Goal: Information Seeking & Learning: Check status

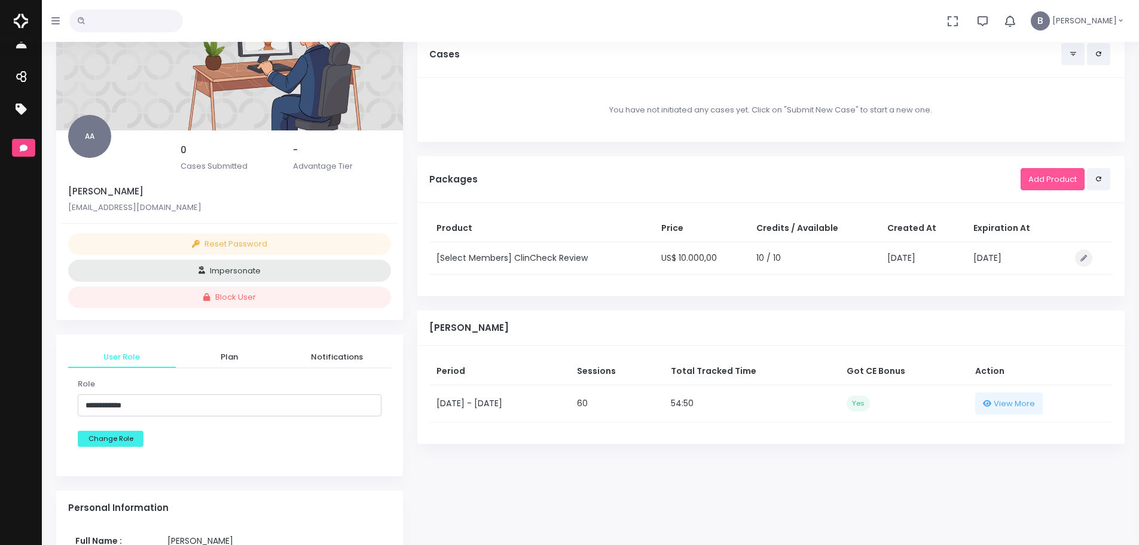
click at [26, 147] on icon "scrollable content" at bounding box center [24, 148] width 8 height 7
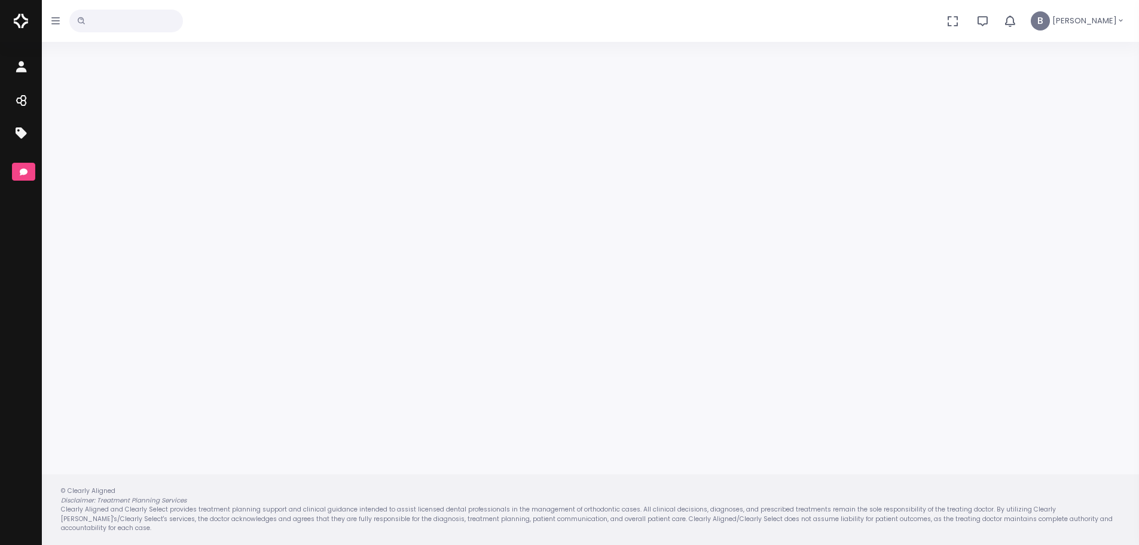
scroll to position [96, 0]
click at [31, 98] on icon "scrollable content" at bounding box center [22, 101] width 17 height 15
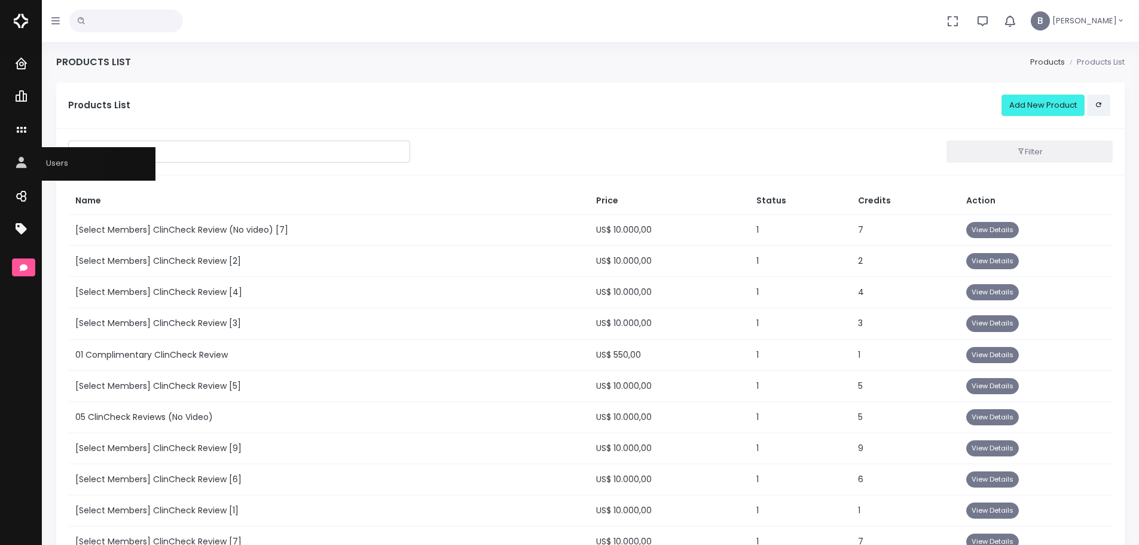
click at [23, 163] on icon "scrollable content" at bounding box center [22, 163] width 17 height 15
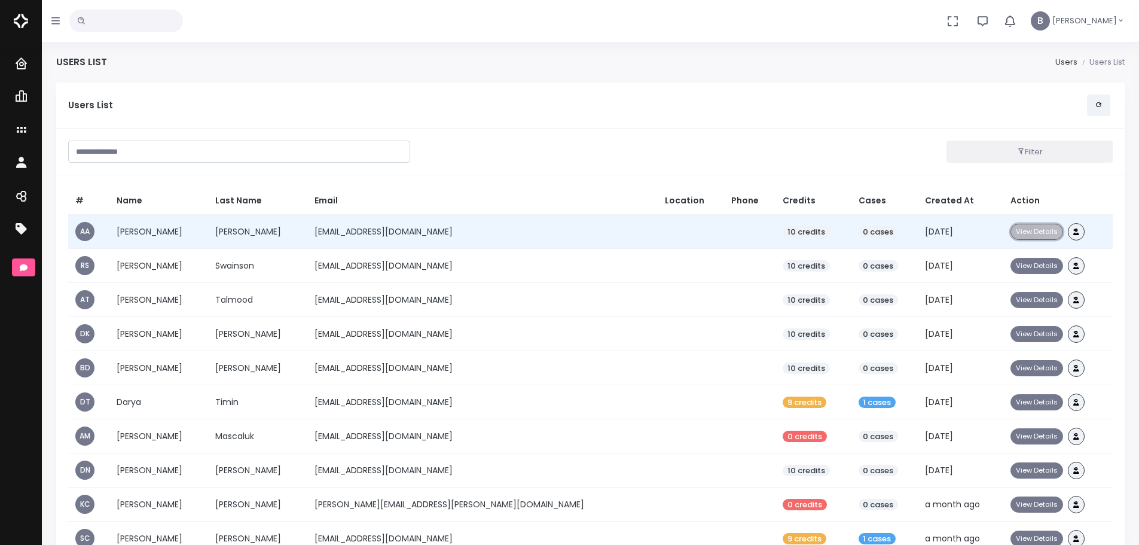
click at [1011, 230] on button "View Details" at bounding box center [1037, 232] width 53 height 16
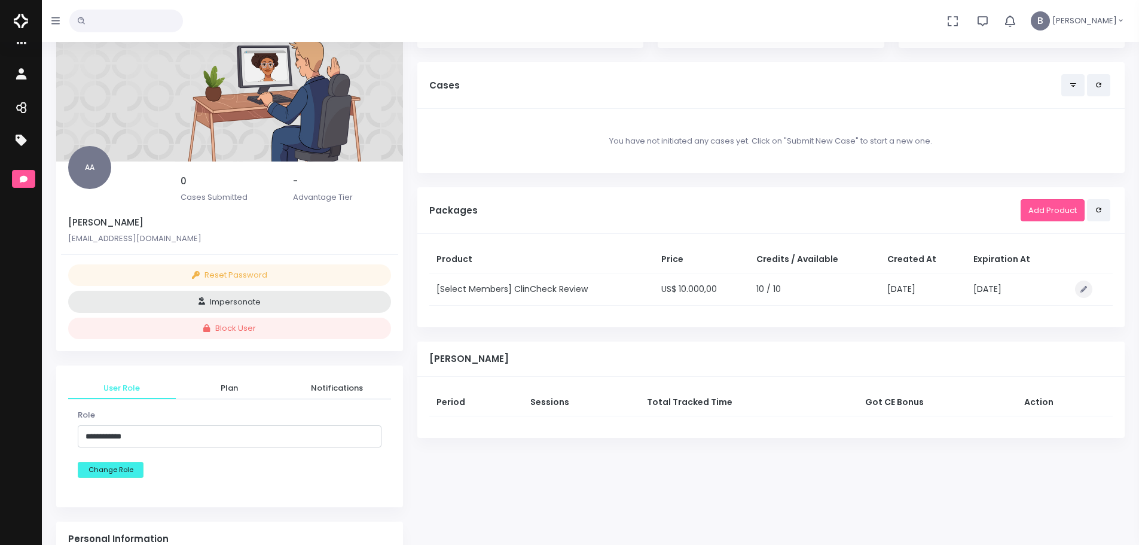
scroll to position [60, 0]
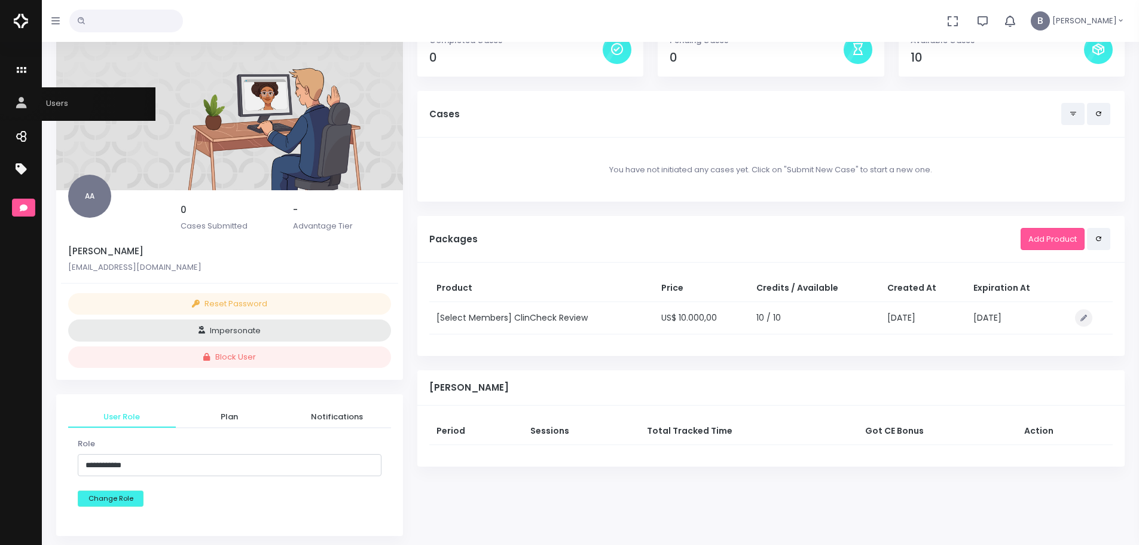
click at [16, 92] on link "Users" at bounding box center [78, 103] width 156 height 33
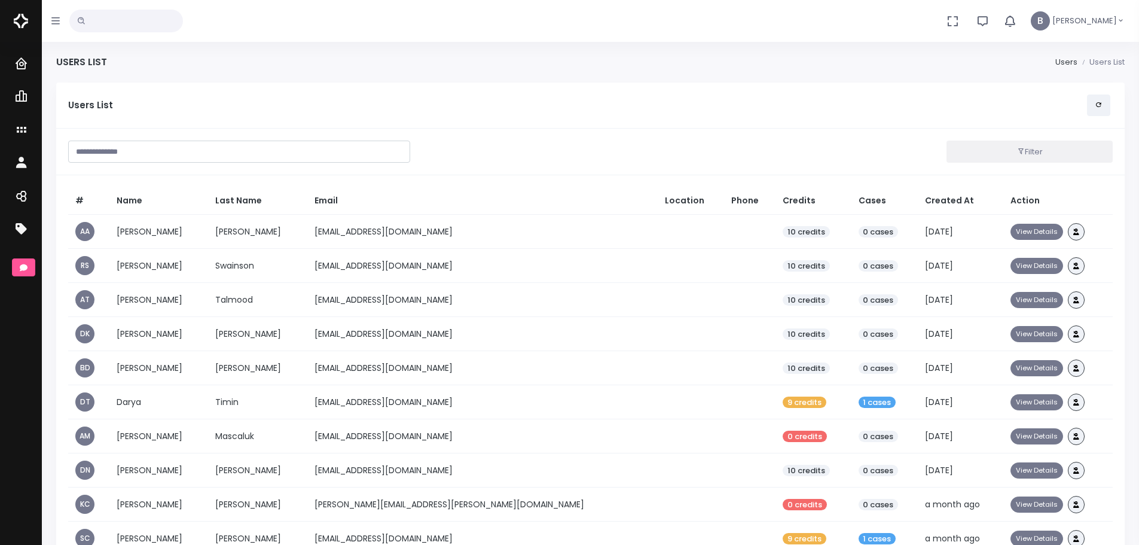
click at [113, 21] on input "text" at bounding box center [126, 21] width 114 height 23
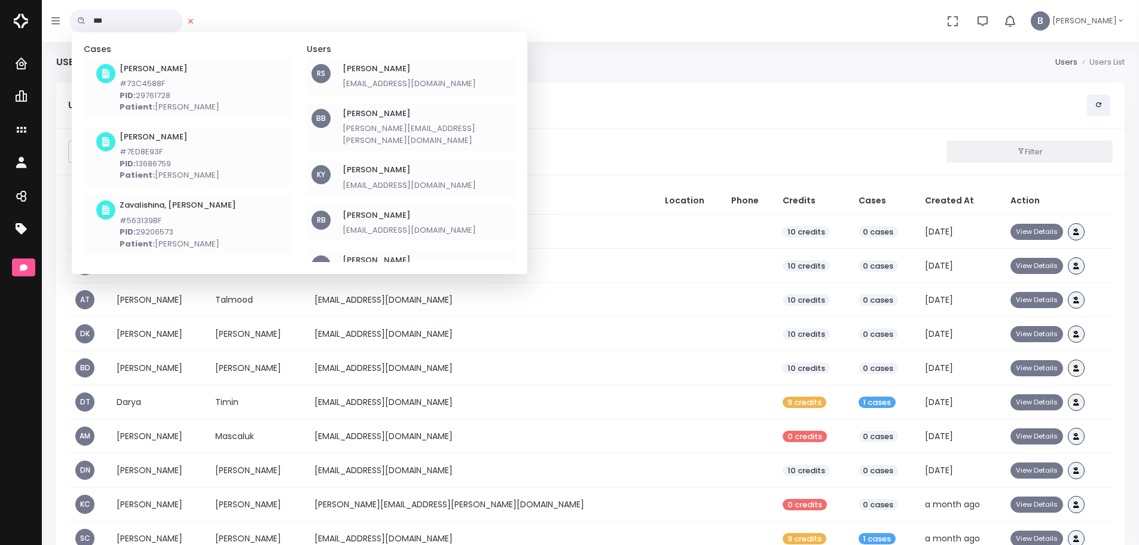
type input "***"
click at [479, 130] on li "BB Brant, Bernardo bernardo.brant@fluna.io" at bounding box center [411, 127] width 209 height 47
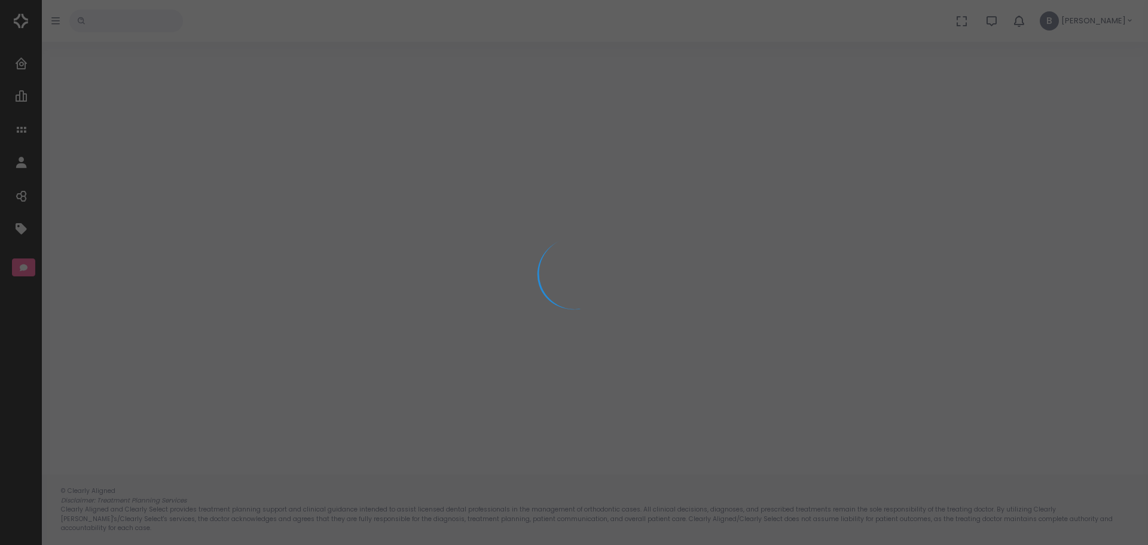
select select "**********"
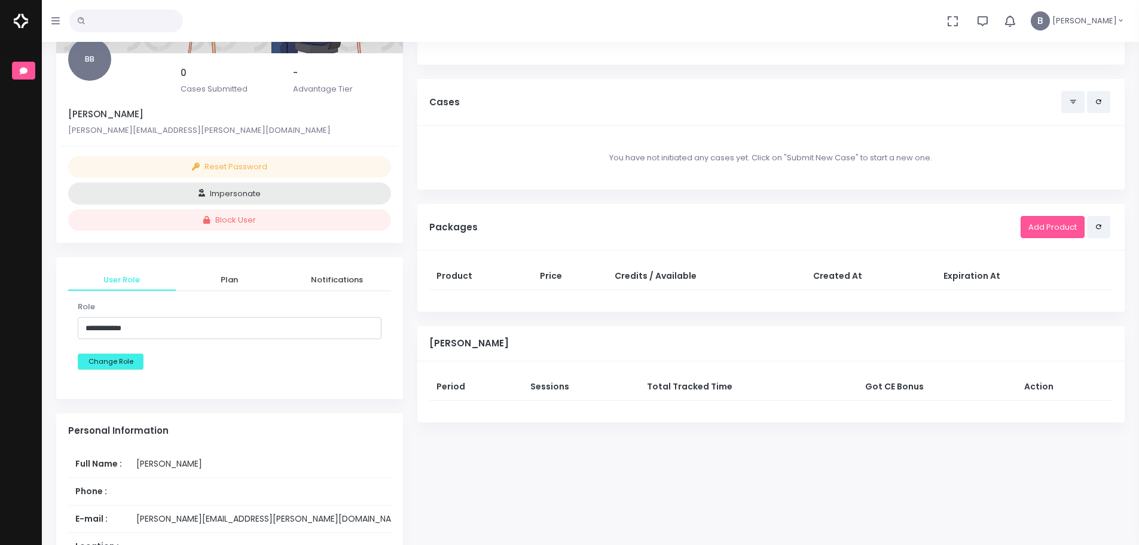
scroll to position [120, 0]
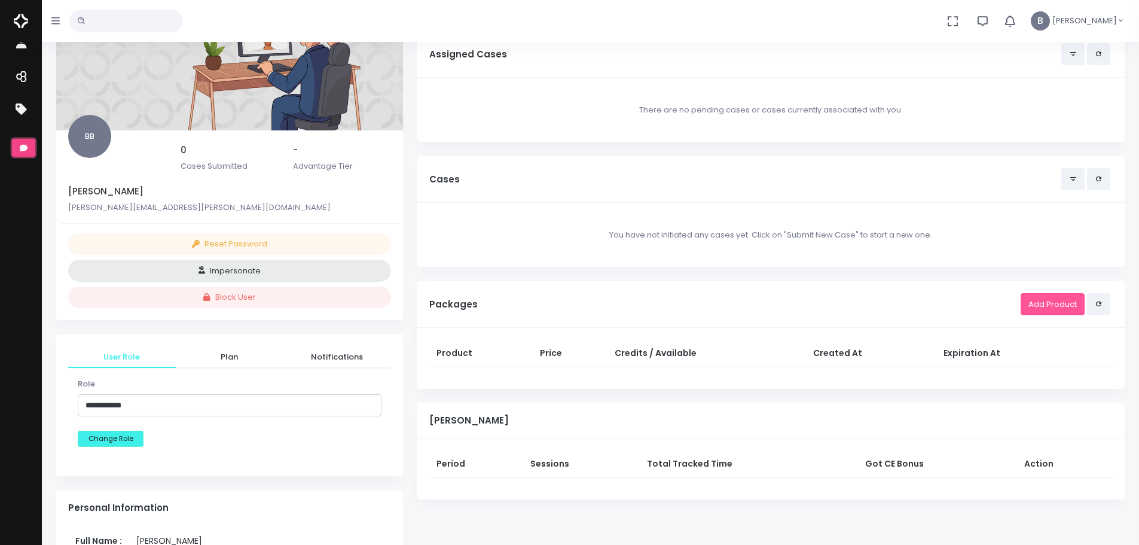
click at [20, 146] on icon "scrollable content" at bounding box center [24, 148] width 8 height 8
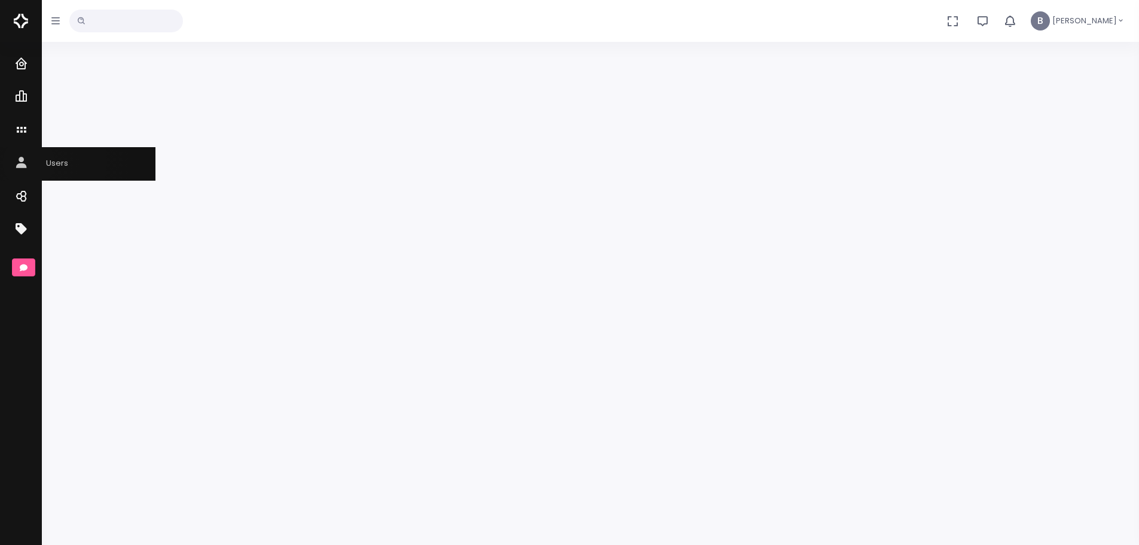
click at [29, 163] on icon "scrollable content" at bounding box center [22, 163] width 17 height 15
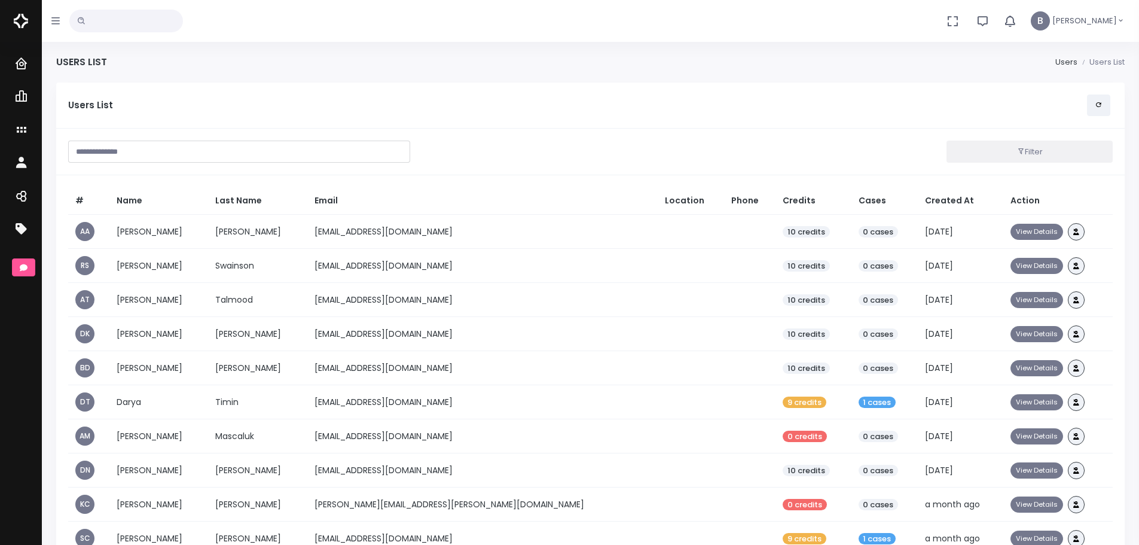
click at [235, 154] on input "text" at bounding box center [239, 152] width 342 height 22
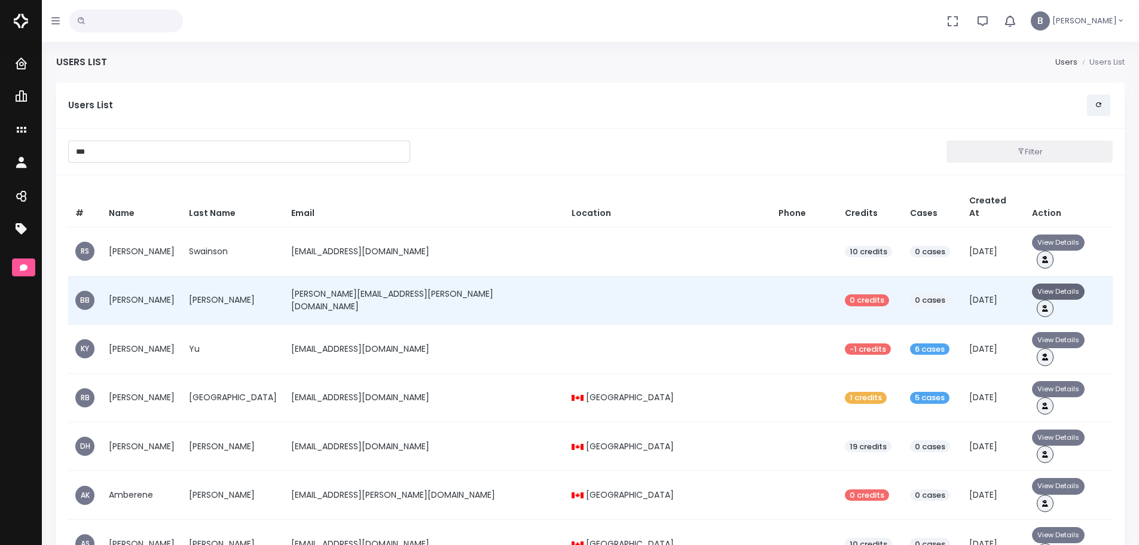
type input "***"
click at [1032, 284] on button "View Details" at bounding box center [1058, 292] width 53 height 16
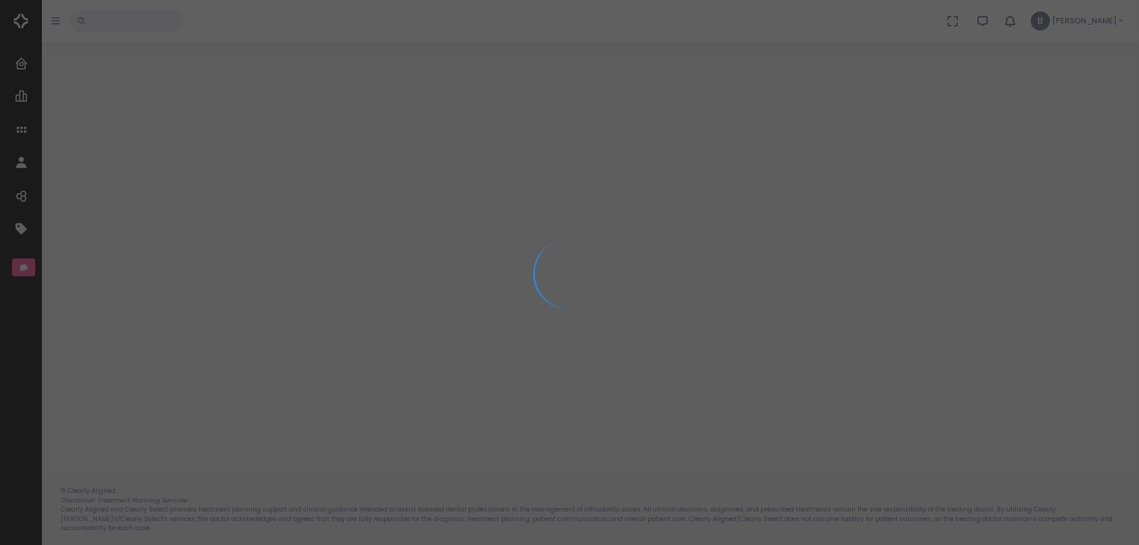
select select "**********"
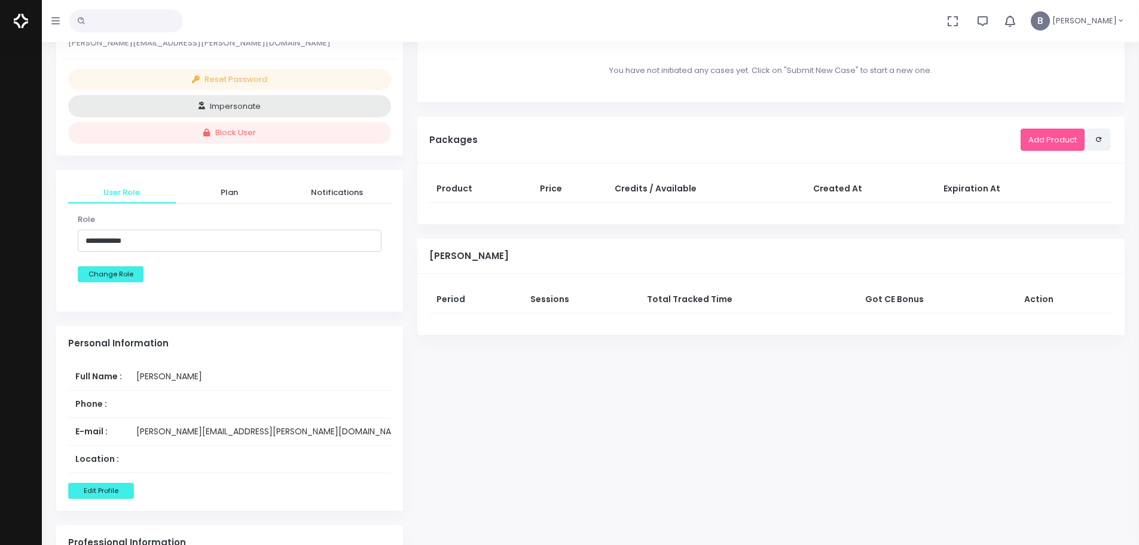
scroll to position [299, 0]
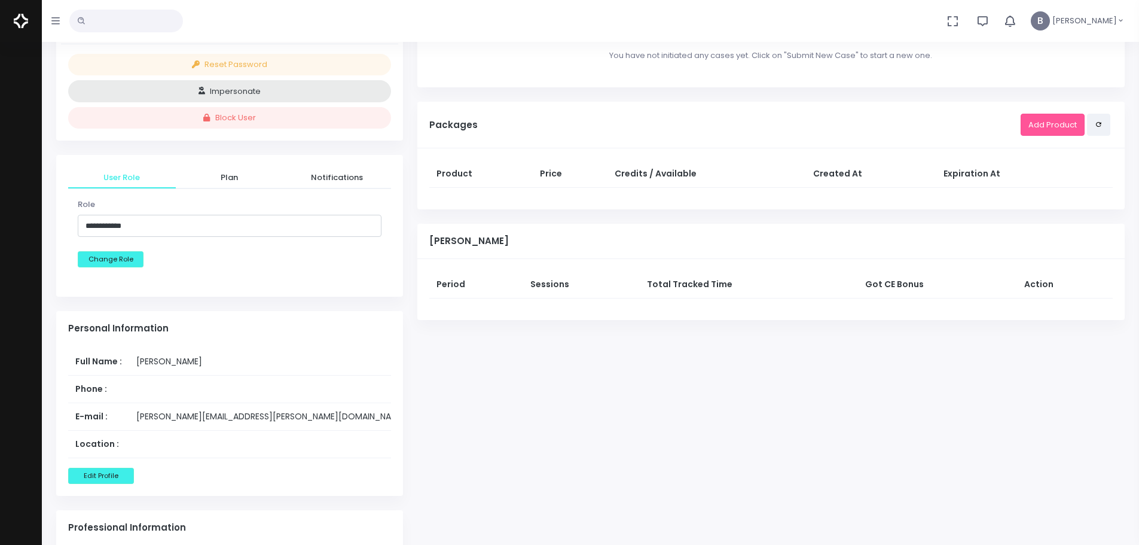
drag, startPoint x: 546, startPoint y: 344, endPoint x: 657, endPoint y: 331, distance: 112.0
click at [651, 333] on div "Completed Cases 0 Pending Cases 0 Available Cases Assigned Cases There are no p…" at bounding box center [771, 359] width 722 height 1152
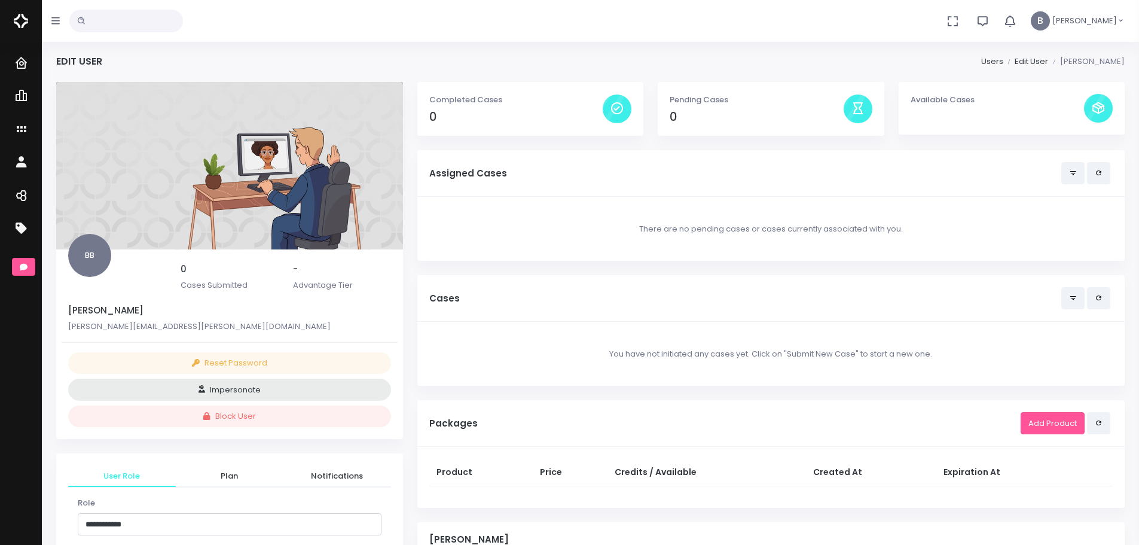
scroll to position [0, 0]
click at [28, 269] on button "scrollable content" at bounding box center [23, 267] width 23 height 18
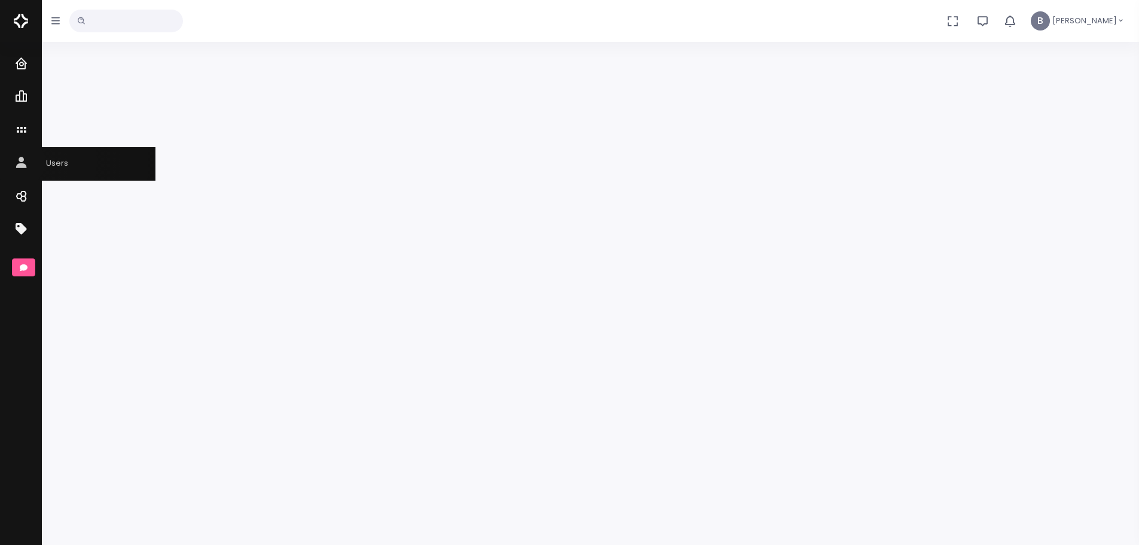
click at [19, 161] on icon "scrollable content" at bounding box center [22, 163] width 17 height 15
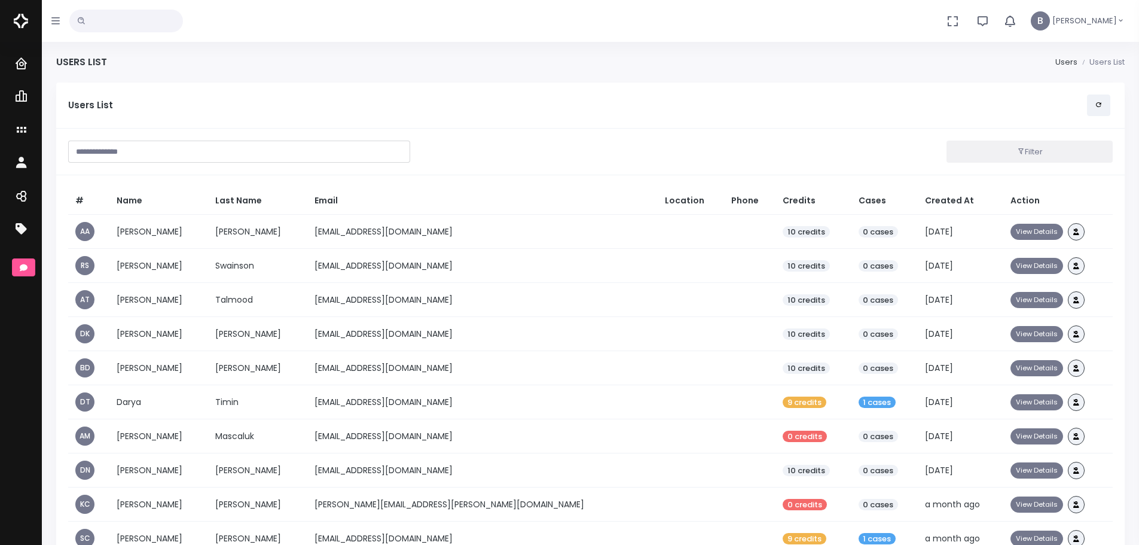
click at [299, 156] on input "text" at bounding box center [239, 152] width 342 height 22
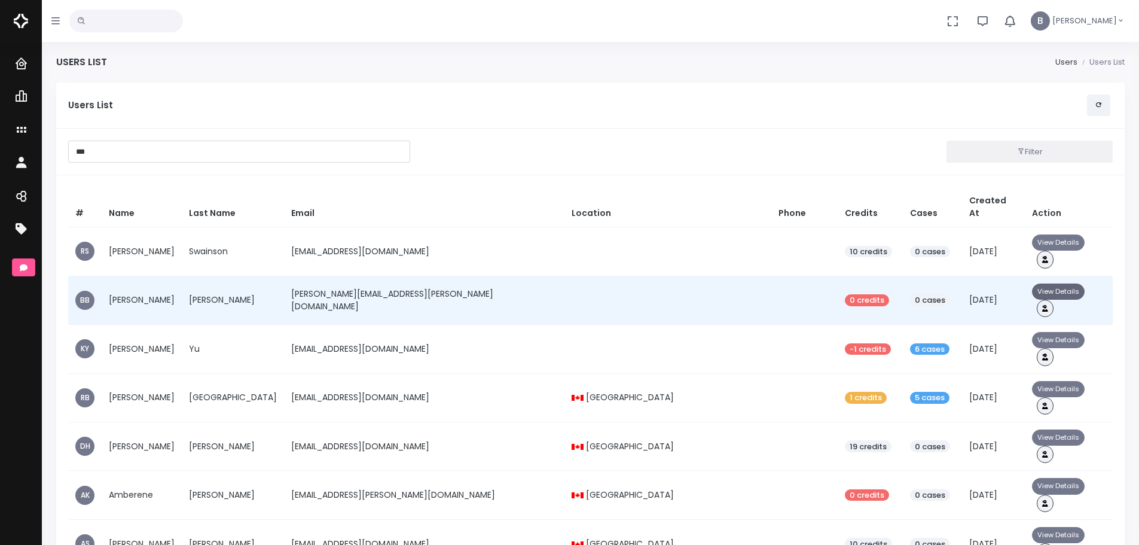
type input "***"
click at [1040, 284] on button "View Details" at bounding box center [1058, 292] width 53 height 16
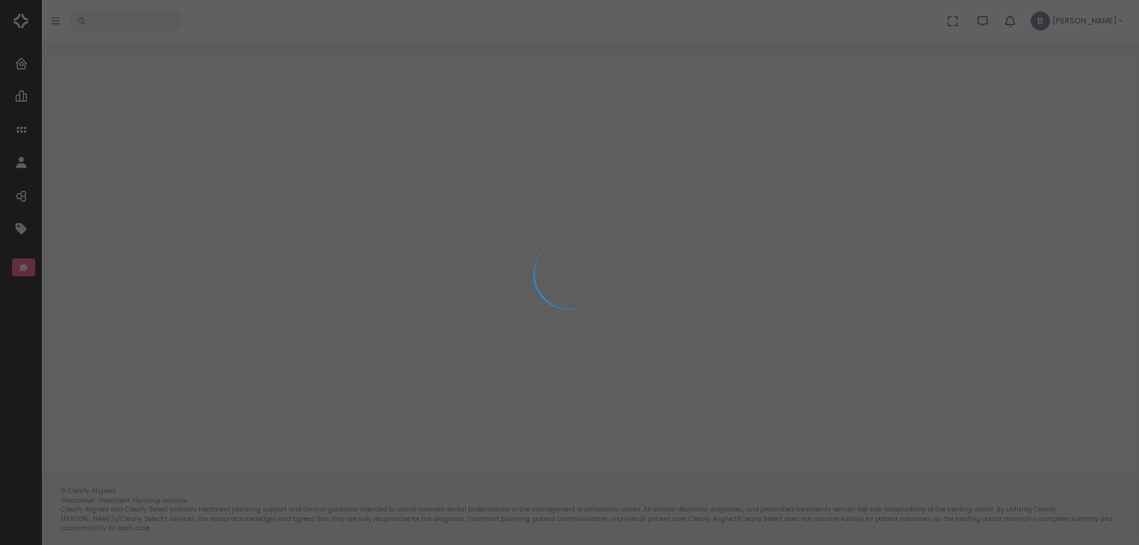
select select "**********"
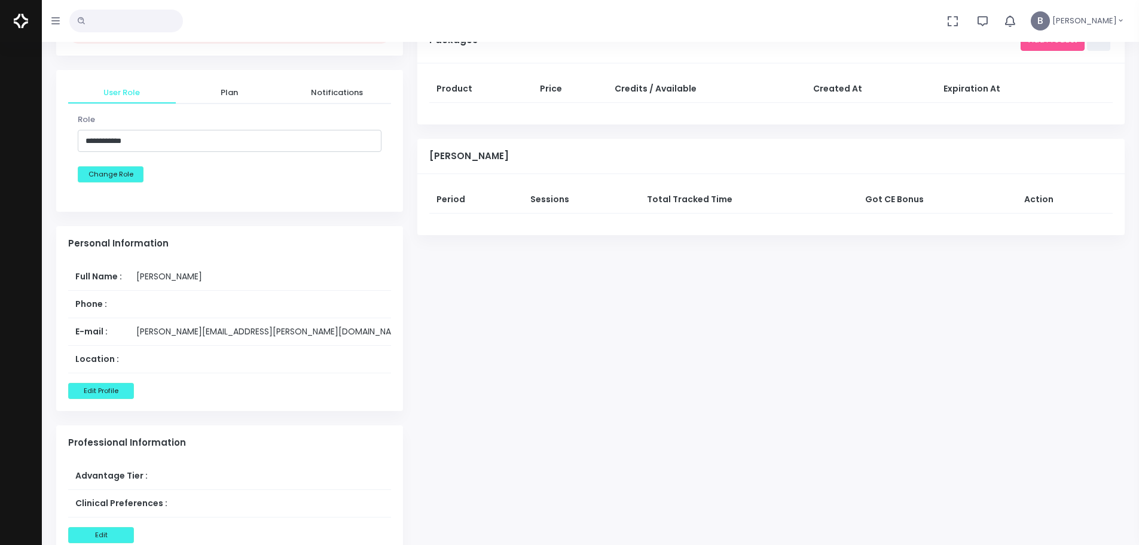
scroll to position [359, 0]
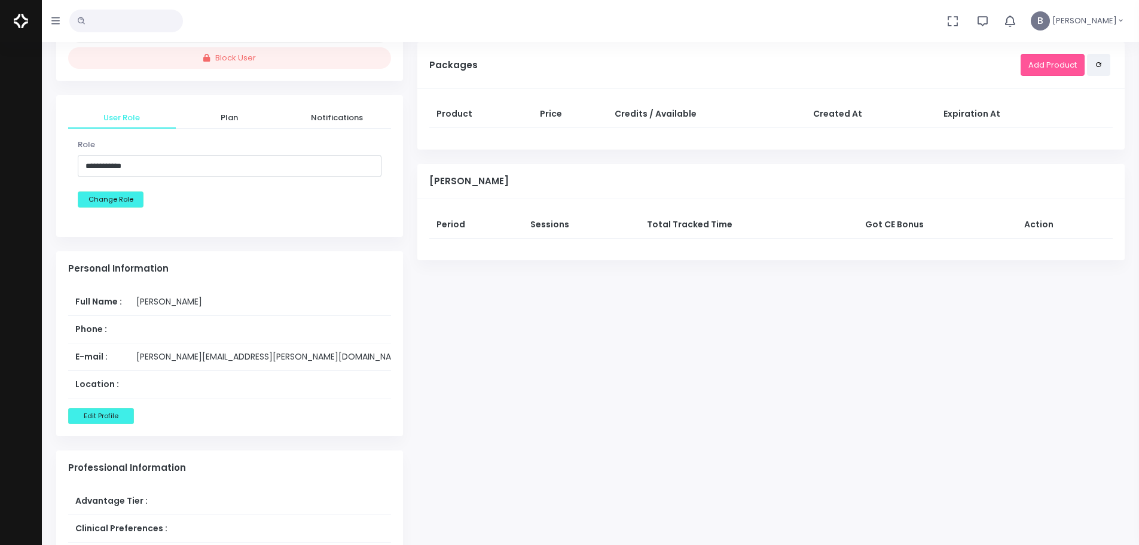
click at [52, 20] on icon "button" at bounding box center [55, 20] width 8 height 7
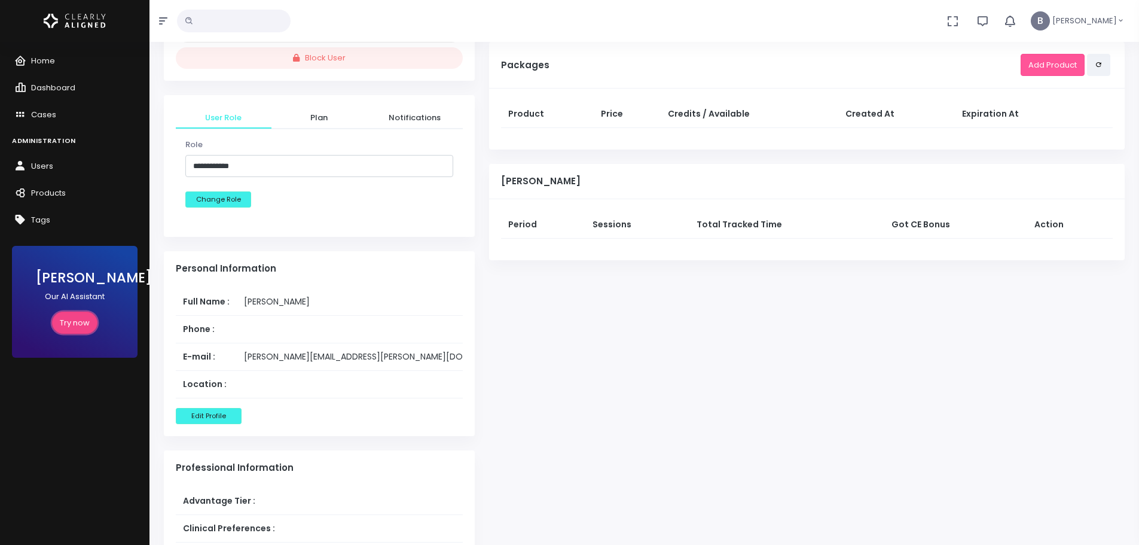
click at [71, 315] on link "Try now" at bounding box center [74, 323] width 45 height 22
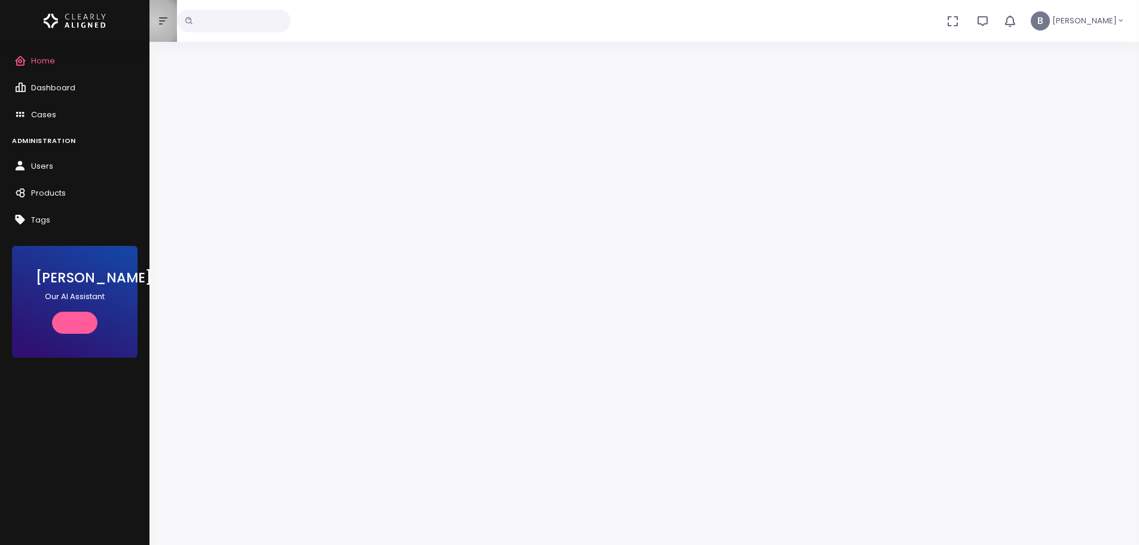
click at [155, 22] on button "button" at bounding box center [164, 21] width 28 height 42
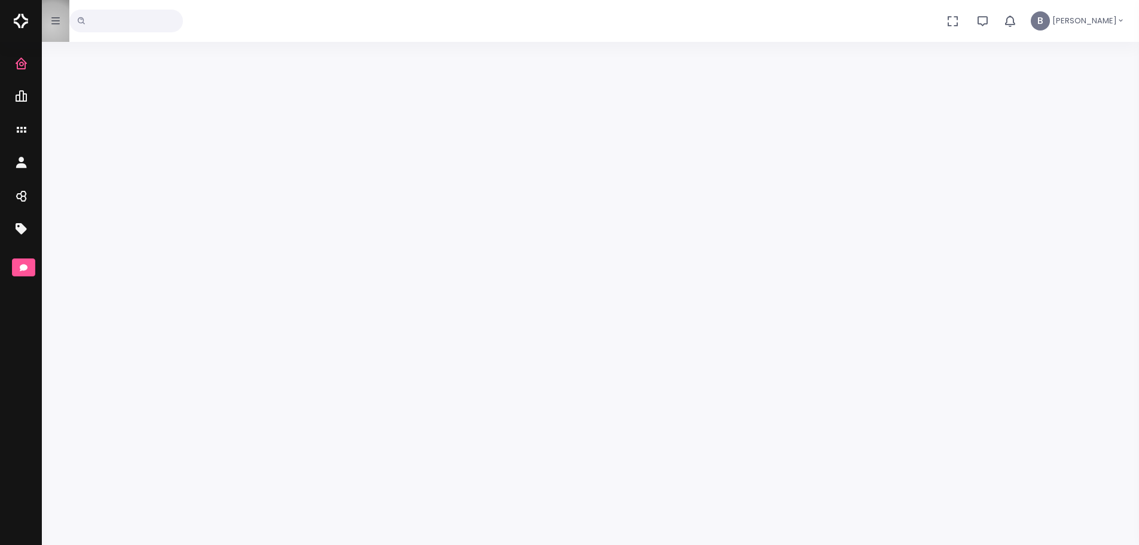
click at [52, 26] on button "button" at bounding box center [56, 21] width 28 height 42
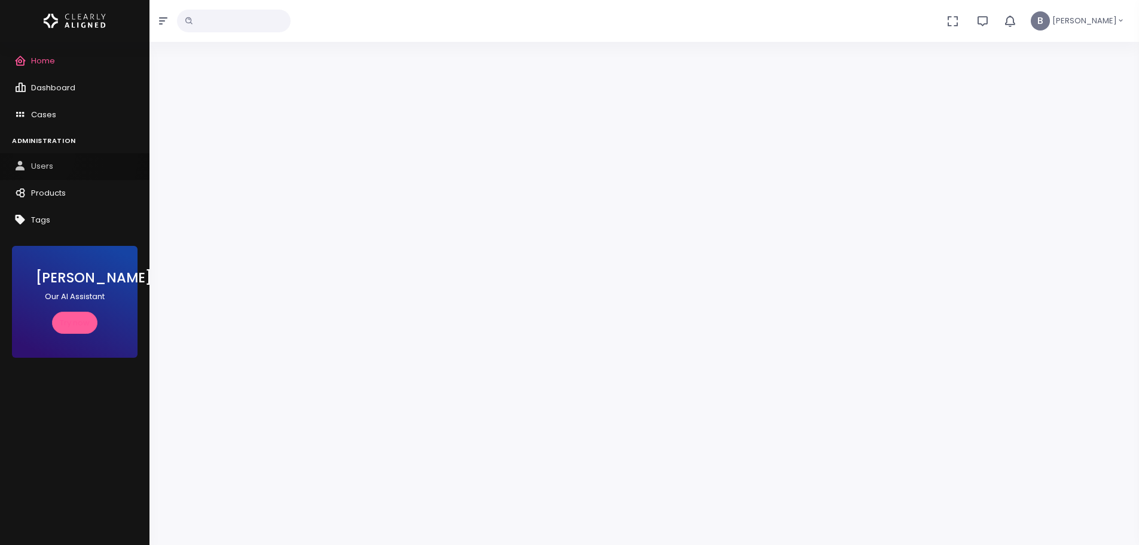
click at [44, 156] on link "Users" at bounding box center [75, 166] width 150 height 27
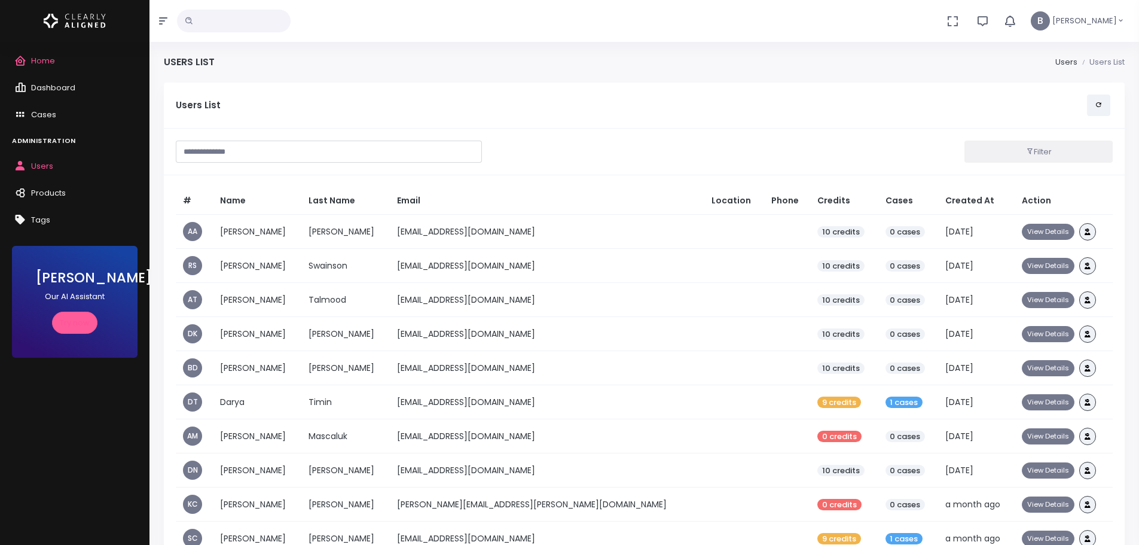
click at [364, 150] on input "text" at bounding box center [329, 152] width 306 height 22
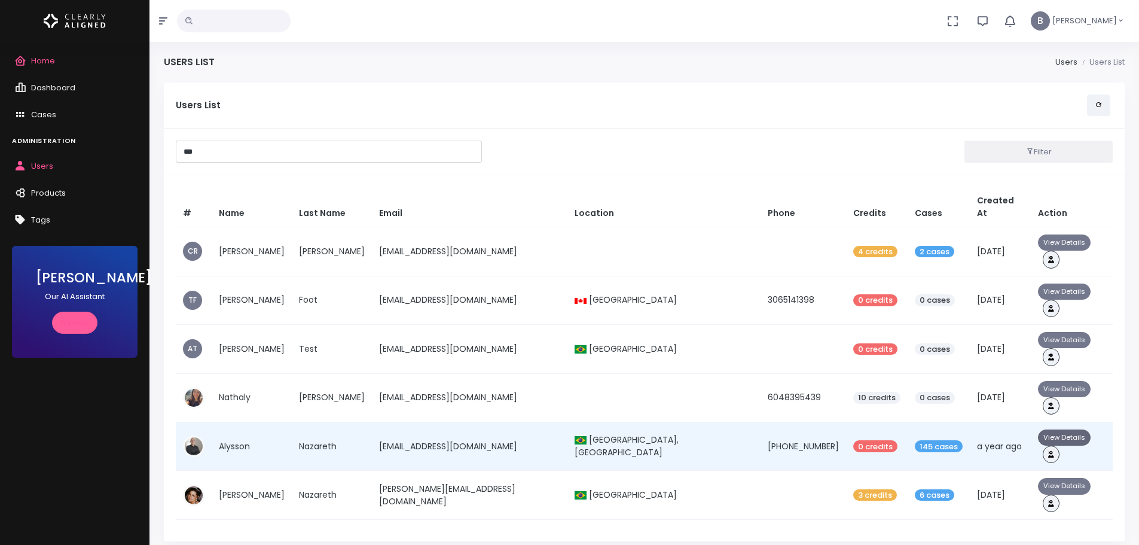
type input "***"
click at [1038, 429] on button "View Details" at bounding box center [1064, 437] width 53 height 16
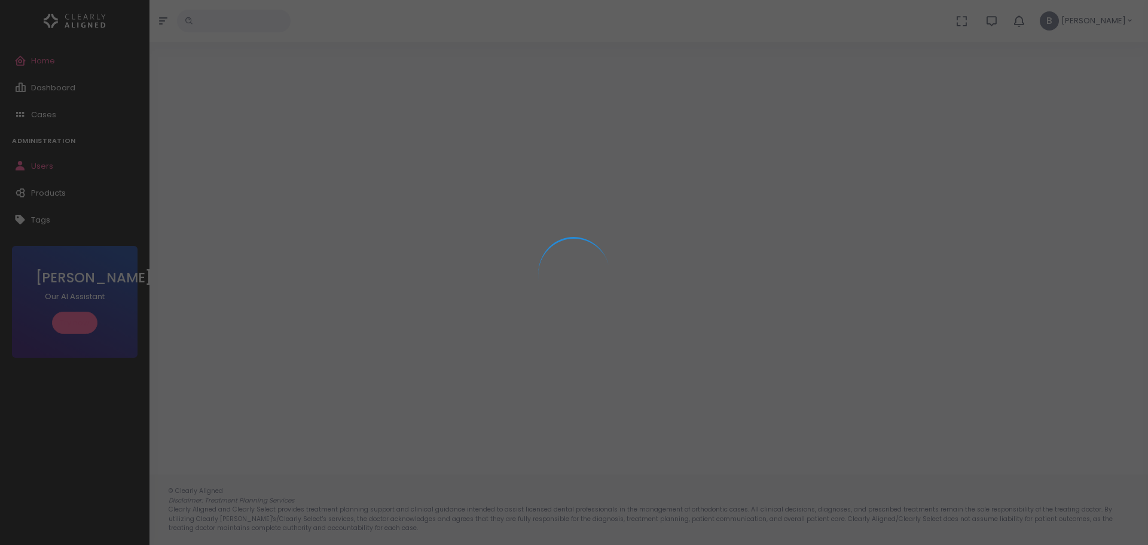
select select "**********"
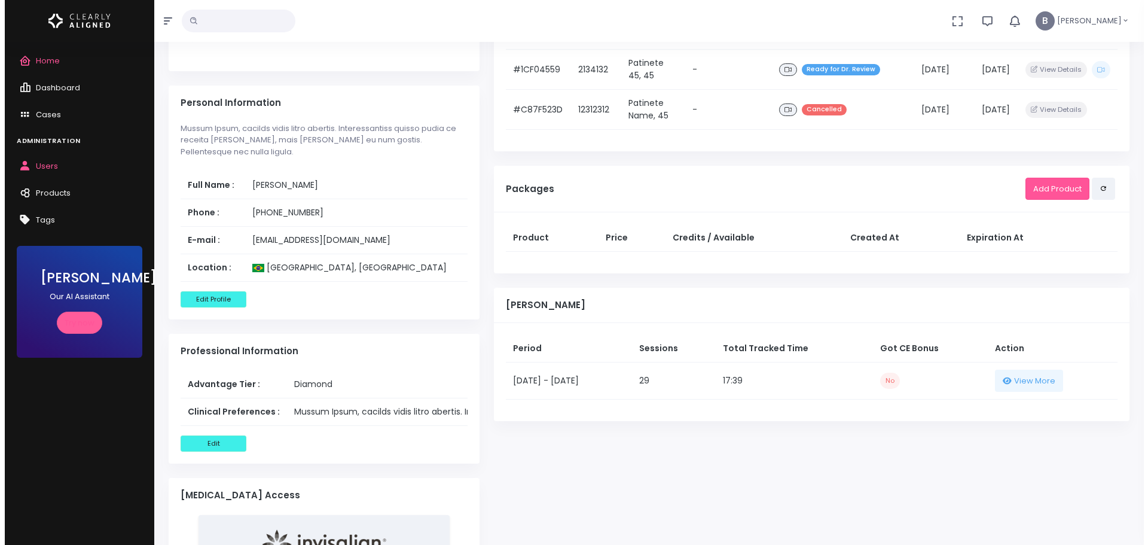
scroll to position [538, 0]
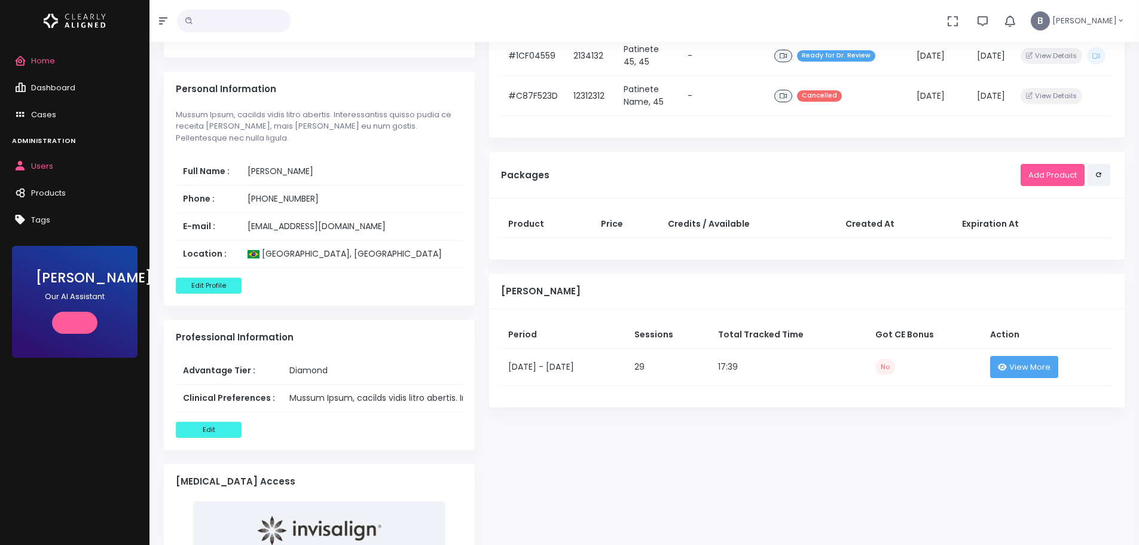
click at [1002, 374] on button "View More" at bounding box center [1025, 367] width 68 height 22
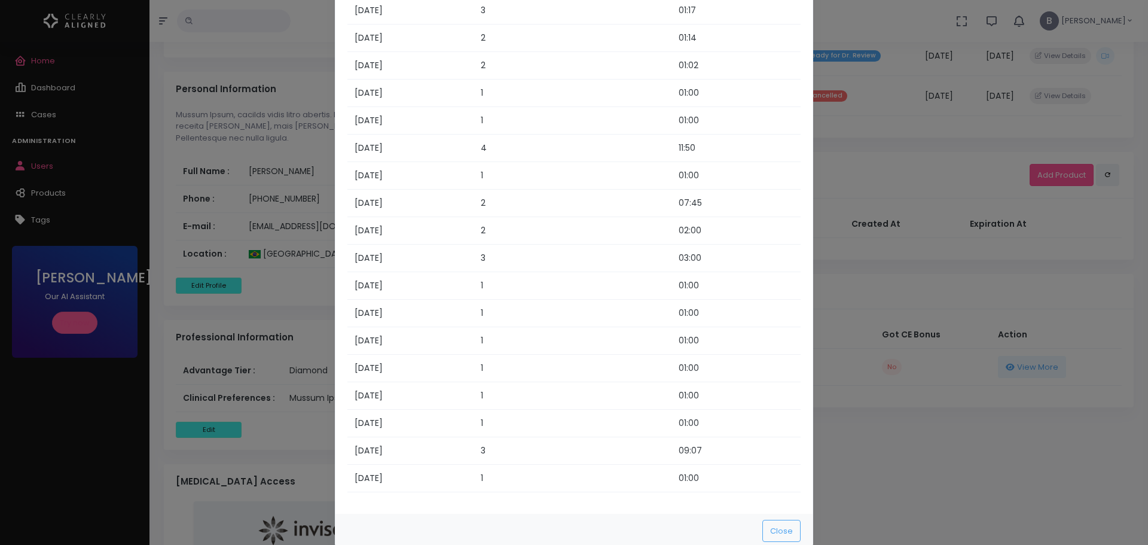
scroll to position [418, 0]
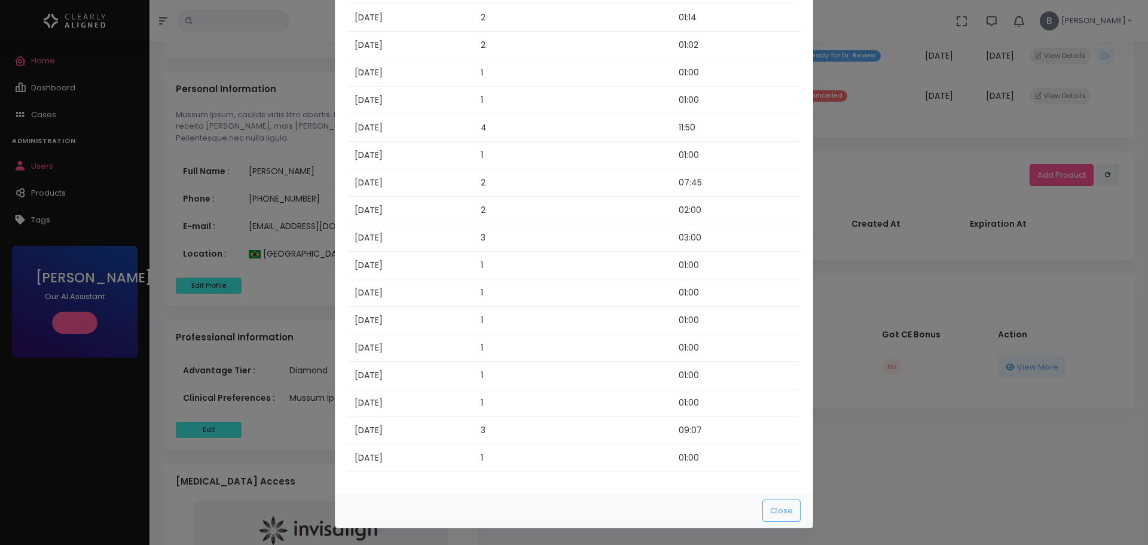
click at [882, 489] on modal-container "Session Details (30/09/2025 - 29/10/2025) Session Date # of chat Interactions T…" at bounding box center [574, 272] width 1148 height 545
click at [773, 508] on button "Close" at bounding box center [782, 510] width 38 height 22
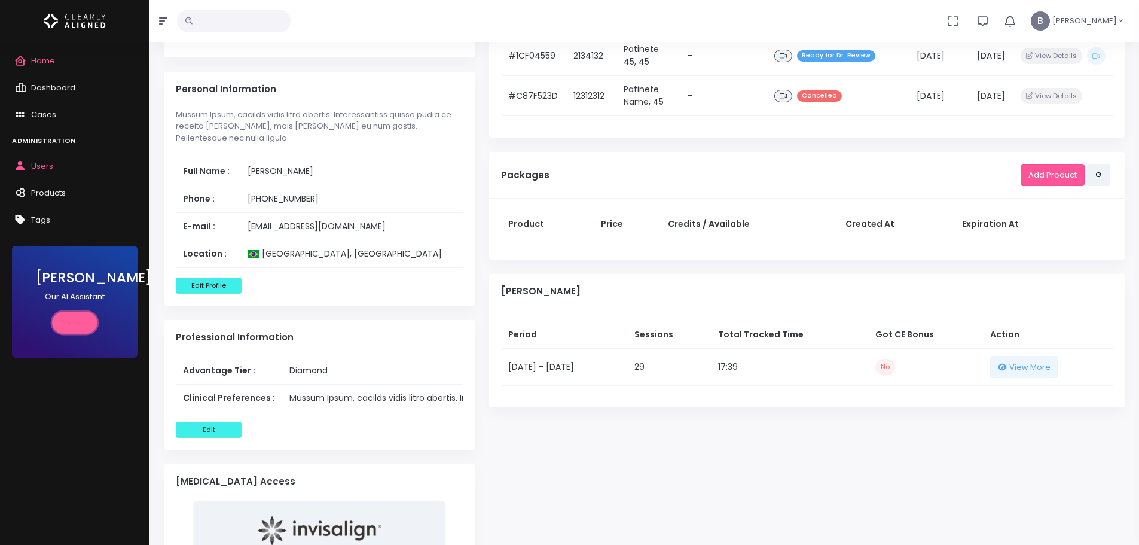
click at [75, 327] on link "Try now" at bounding box center [74, 323] width 45 height 22
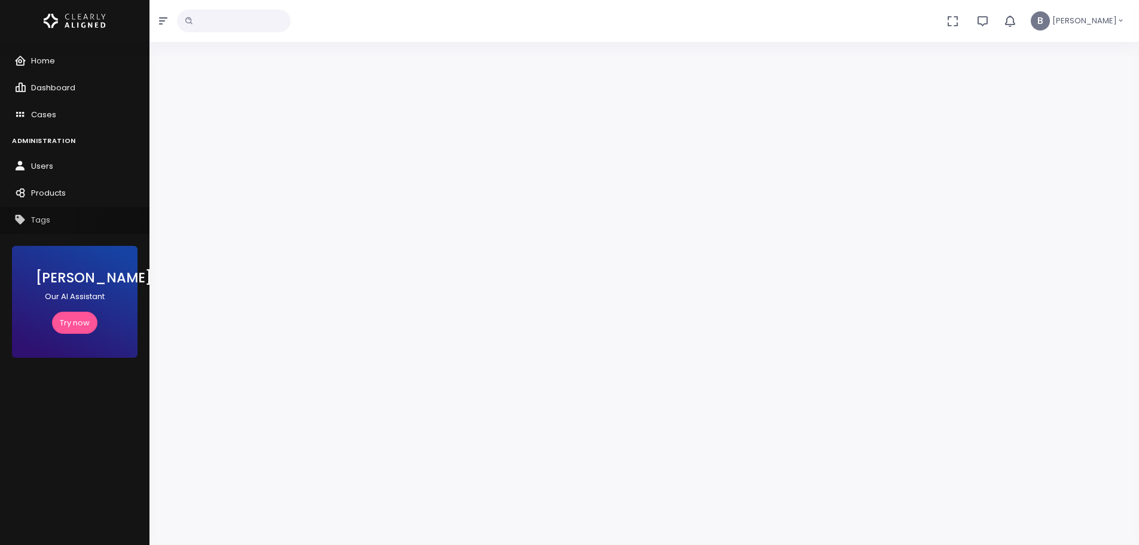
click at [46, 221] on span "Tags" at bounding box center [40, 219] width 19 height 11
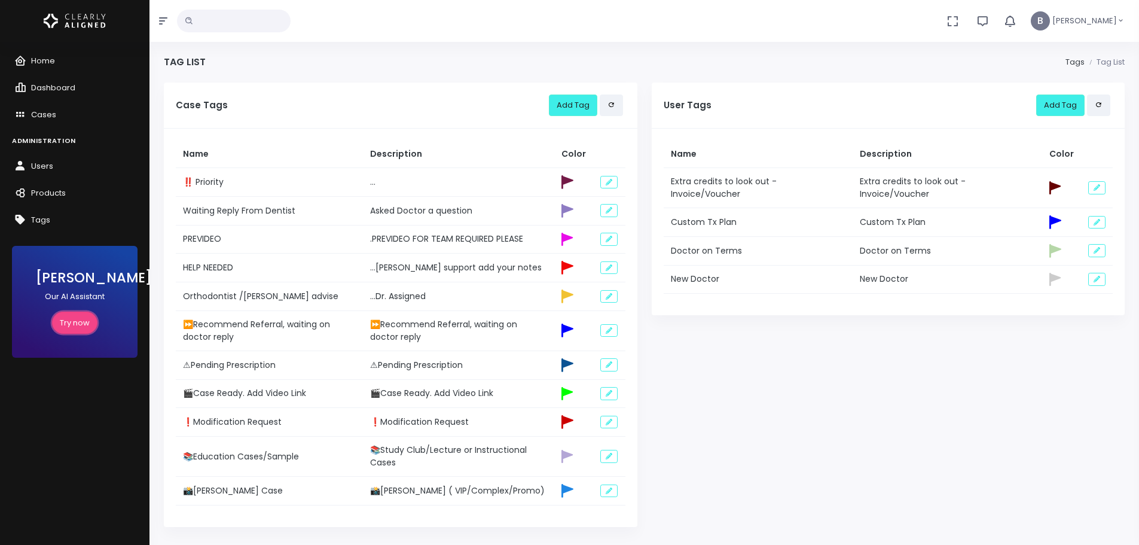
click at [80, 323] on link "Try now" at bounding box center [74, 323] width 45 height 22
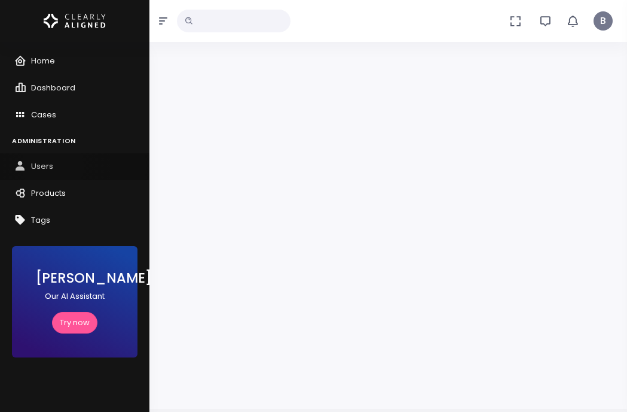
click at [53, 166] on link "Users" at bounding box center [75, 166] width 150 height 27
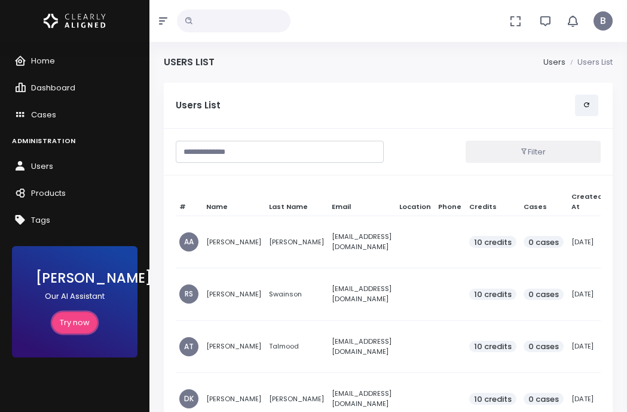
click at [70, 319] on link "Try now" at bounding box center [74, 323] width 45 height 22
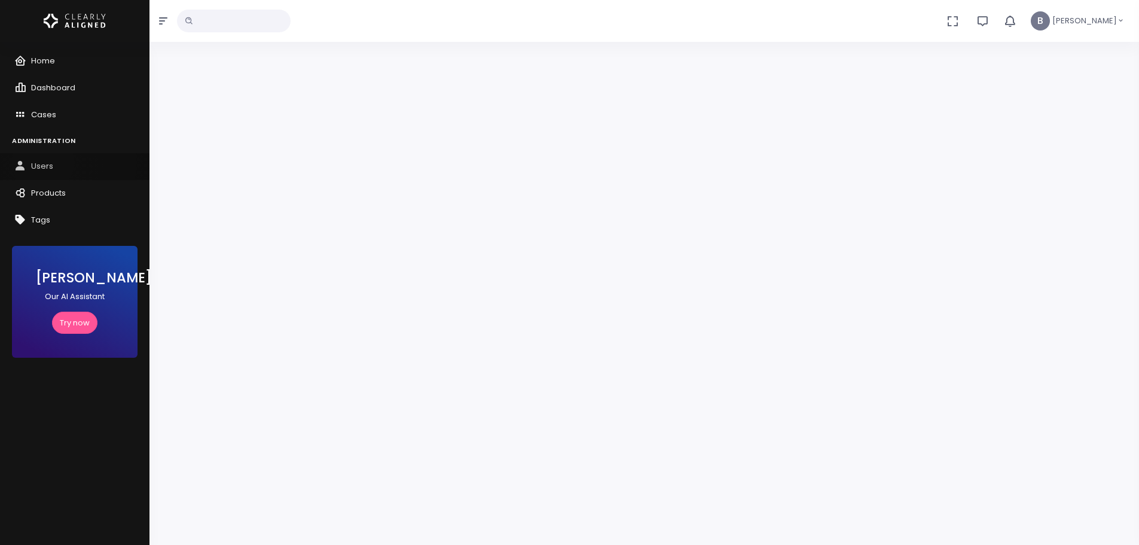
click at [43, 162] on span "Users" at bounding box center [42, 165] width 22 height 11
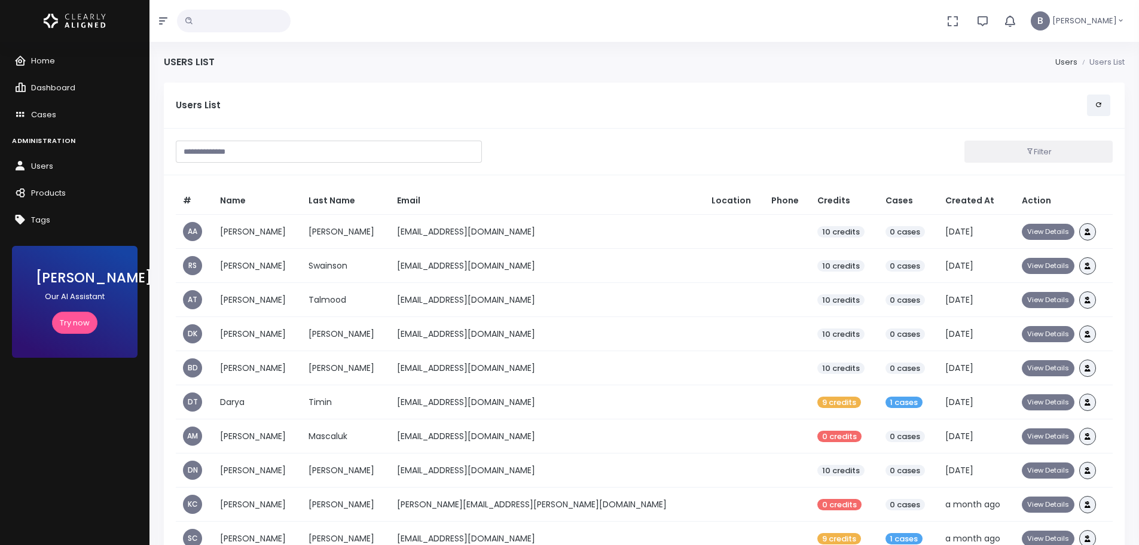
click at [331, 153] on input "text" at bounding box center [329, 152] width 306 height 22
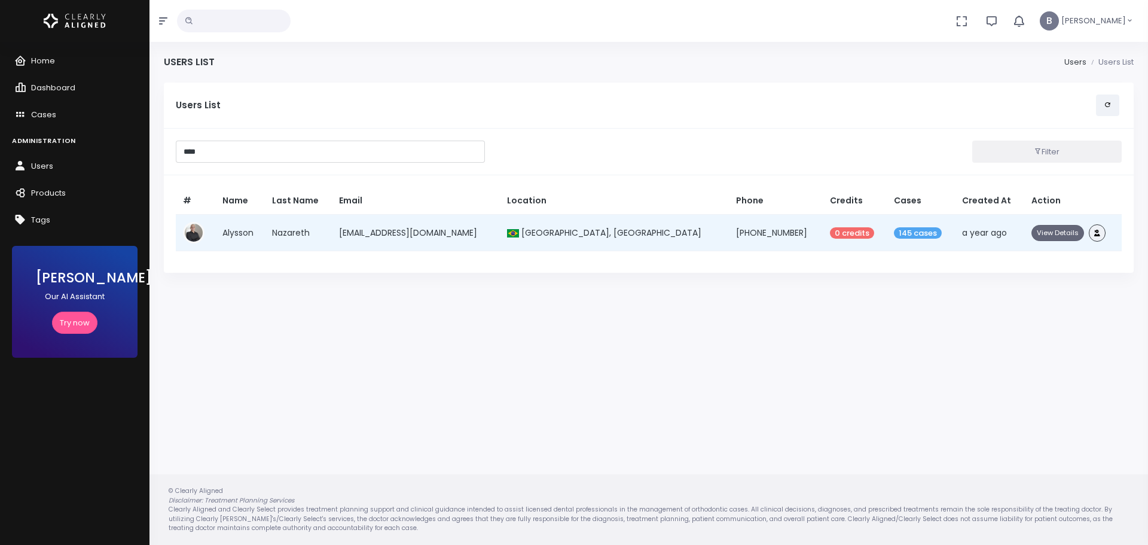
type input "****"
click at [1054, 230] on button "View Details" at bounding box center [1058, 233] width 53 height 16
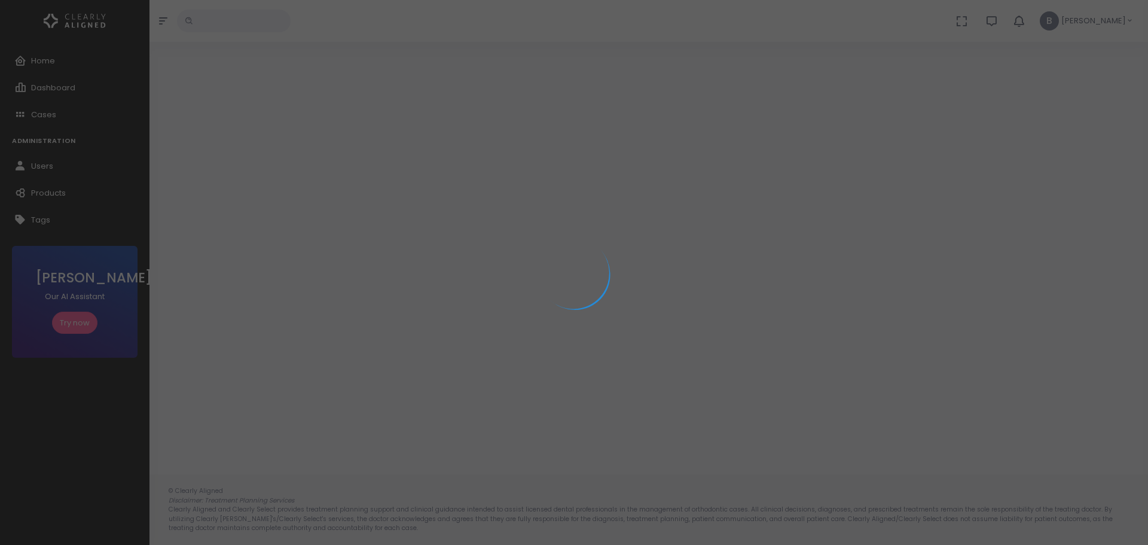
select select "**********"
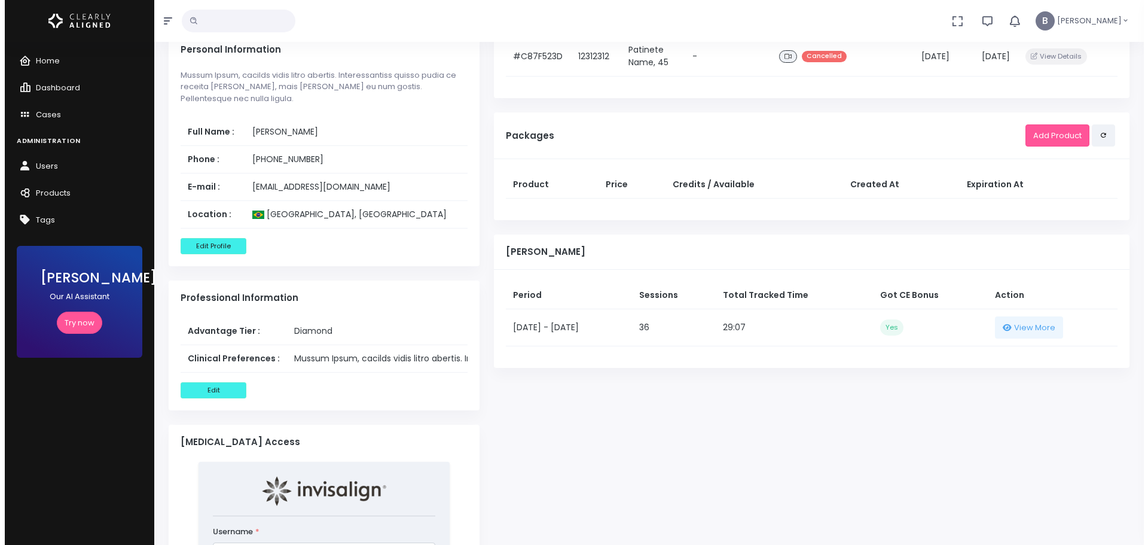
scroll to position [598, 0]
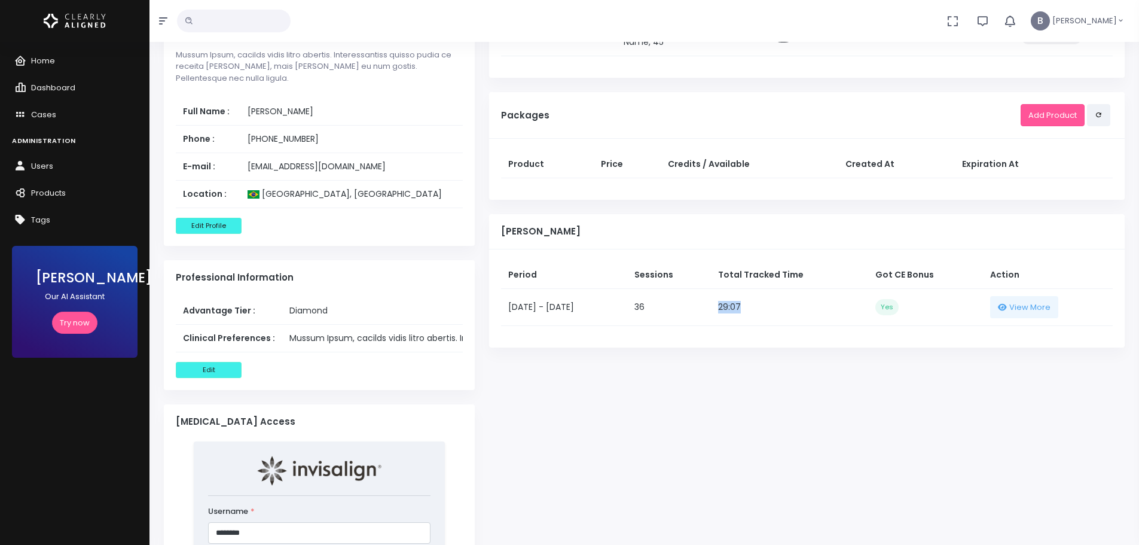
drag, startPoint x: 758, startPoint y: 318, endPoint x: 779, endPoint y: 319, distance: 21.6
click at [779, 319] on td "29:07" at bounding box center [789, 306] width 157 height 37
click at [757, 313] on td "29:07" at bounding box center [789, 306] width 157 height 37
click at [1007, 310] on icon "button" at bounding box center [1002, 307] width 9 height 7
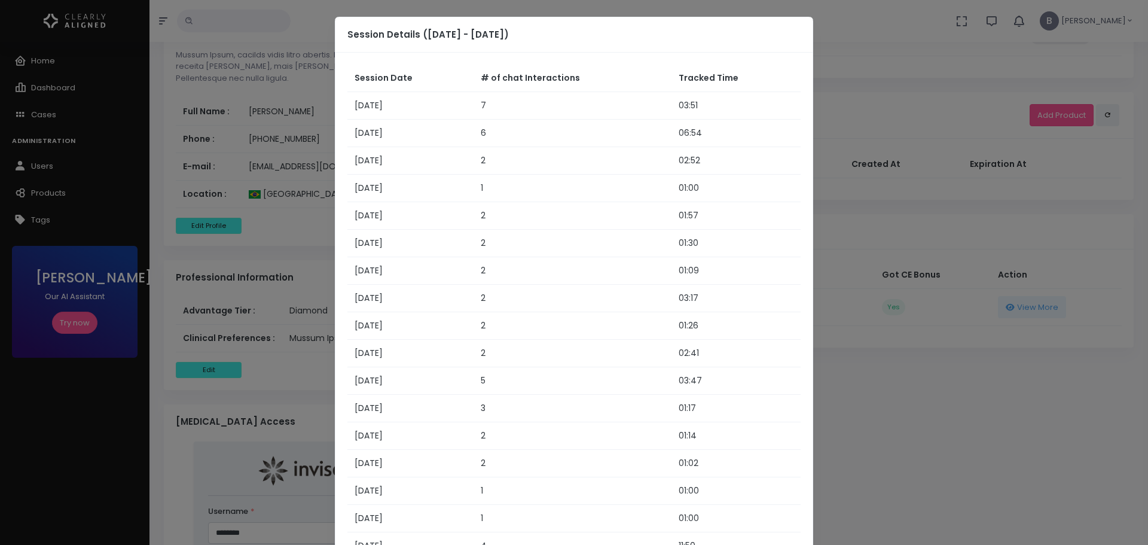
drag, startPoint x: 352, startPoint y: 100, endPoint x: 378, endPoint y: 106, distance: 27.0
click at [378, 106] on td "[DATE]" at bounding box center [411, 106] width 126 height 28
click at [480, 106] on td "7" at bounding box center [573, 106] width 198 height 28
click at [711, 108] on td "03:51" at bounding box center [736, 106] width 129 height 28
click at [709, 100] on td "03:51" at bounding box center [736, 106] width 129 height 28
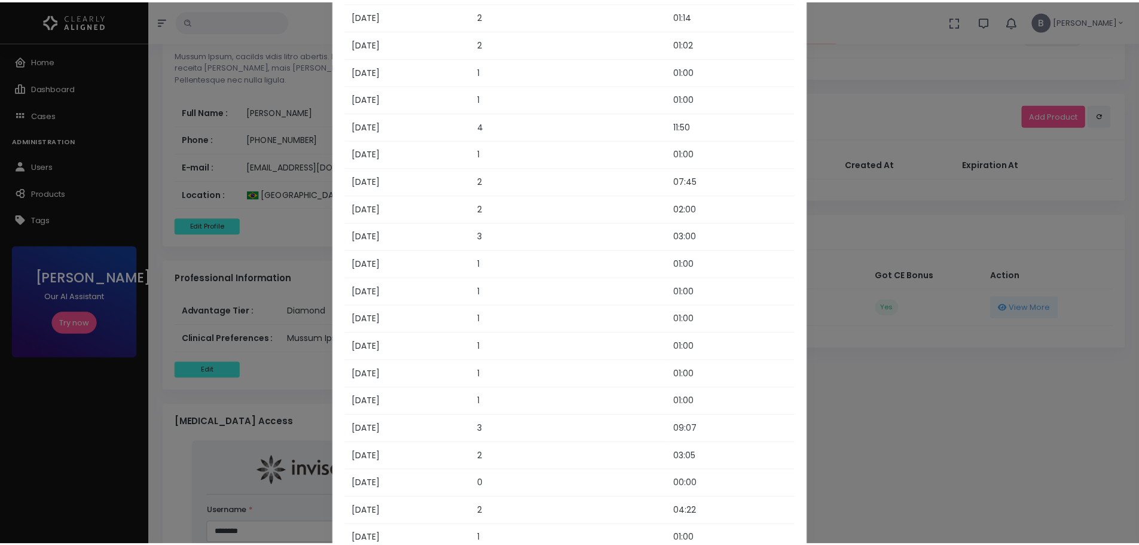
scroll to position [611, 0]
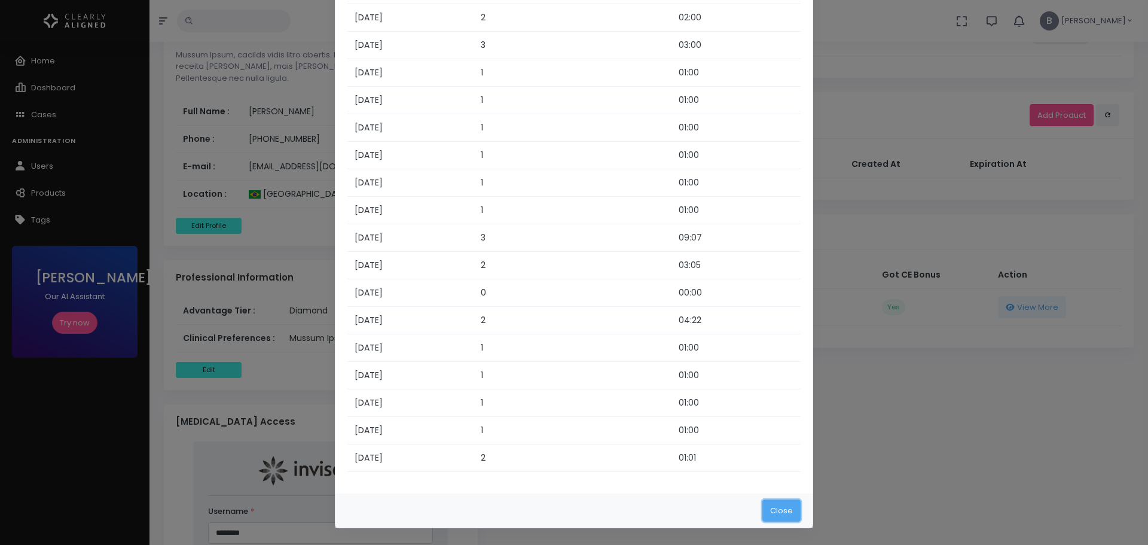
click at [783, 508] on button "Close" at bounding box center [782, 510] width 38 height 22
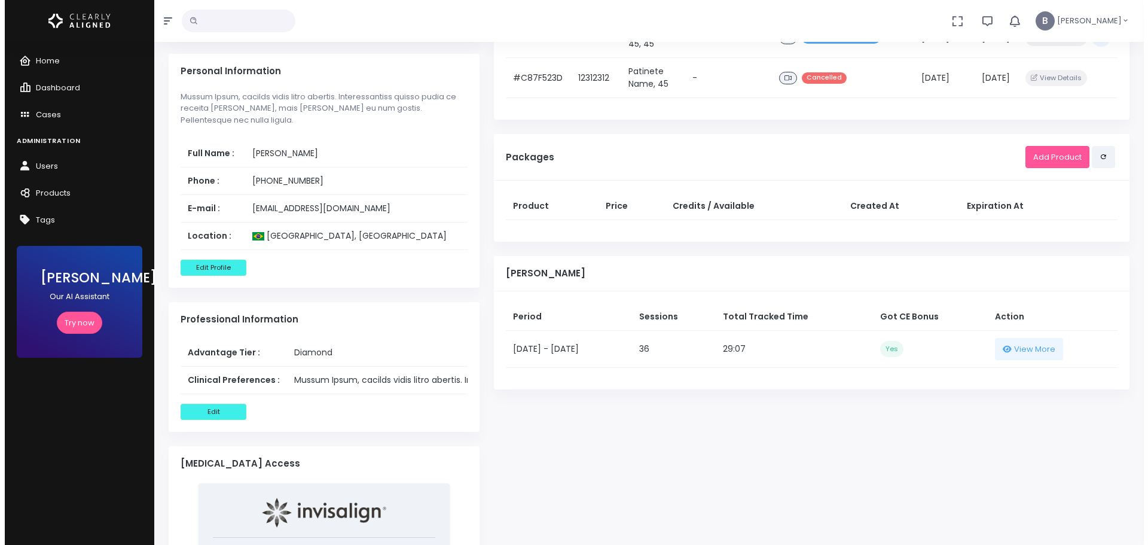
scroll to position [538, 0]
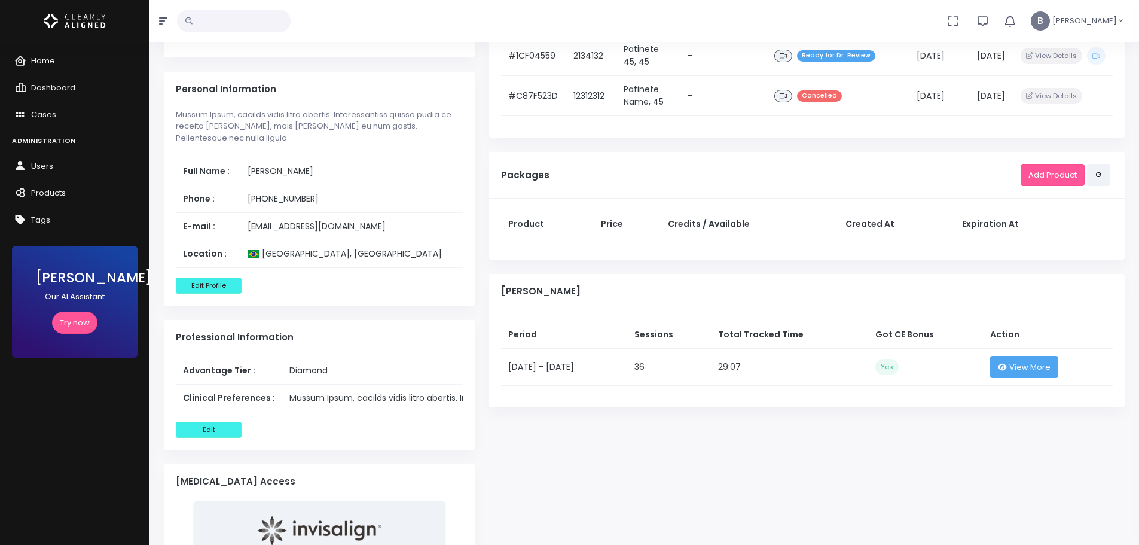
click at [1008, 371] on button "View More" at bounding box center [1025, 367] width 68 height 22
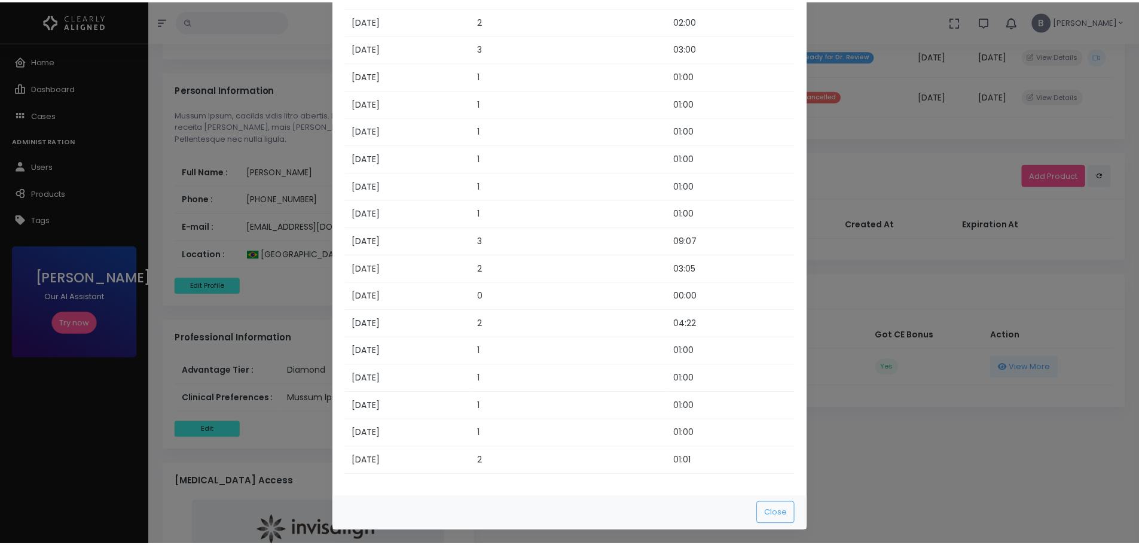
scroll to position [611, 0]
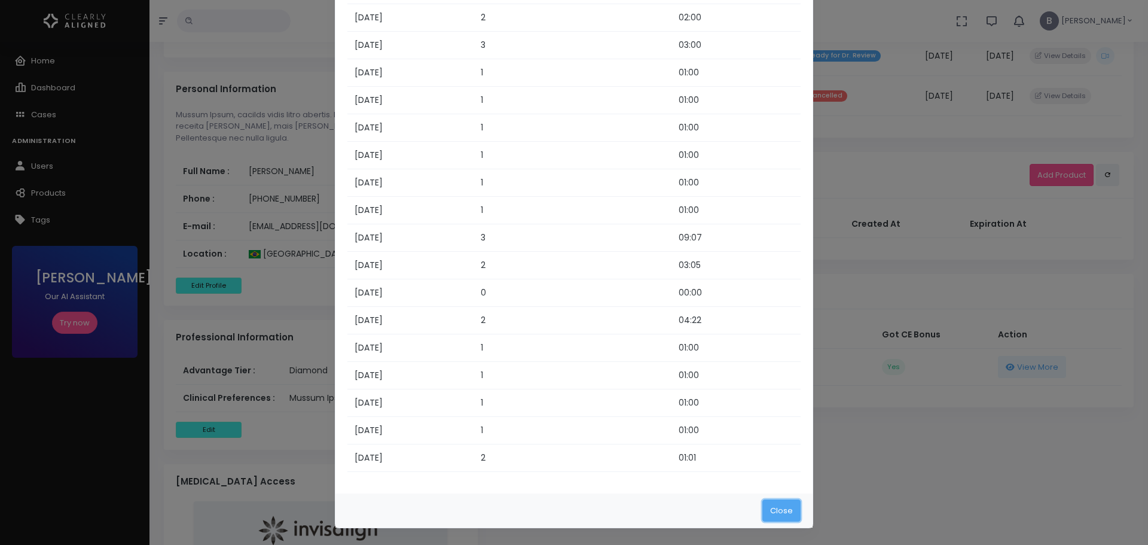
click at [779, 510] on button "Close" at bounding box center [782, 510] width 38 height 22
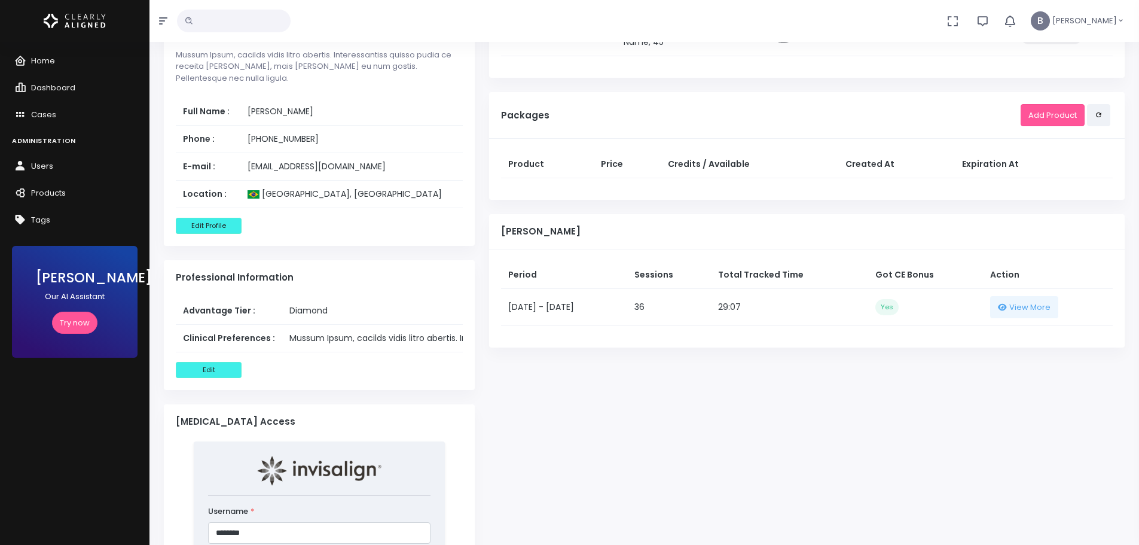
scroll to position [658, 0]
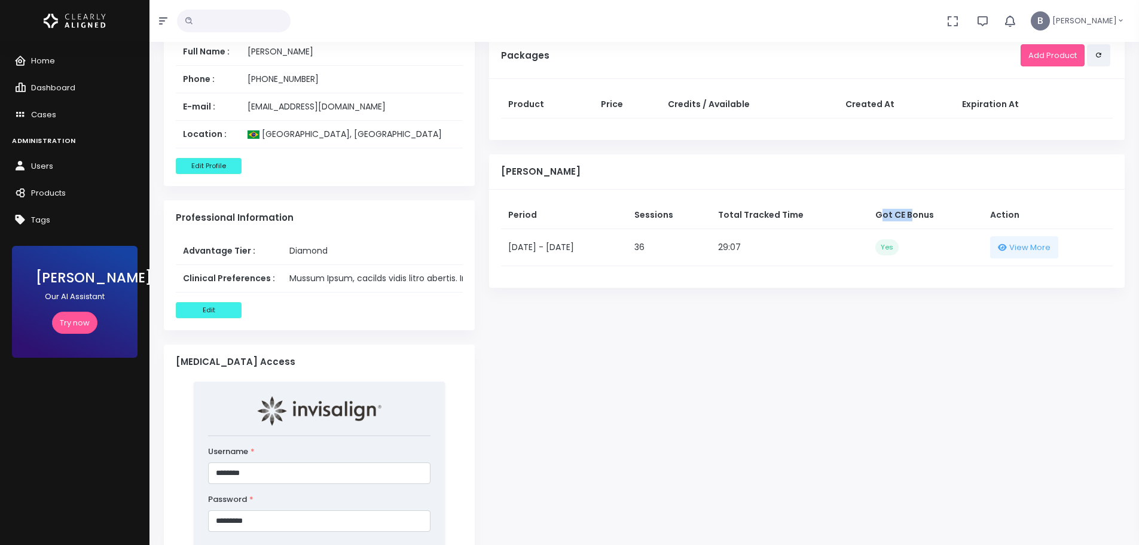
drag, startPoint x: 905, startPoint y: 227, endPoint x: 934, endPoint y: 222, distance: 29.7
click at [934, 222] on th "Got CE Bonus" at bounding box center [926, 216] width 115 height 28
click at [933, 229] on th "Got CE Bonus" at bounding box center [926, 216] width 115 height 28
click at [80, 324] on link "Try now" at bounding box center [74, 323] width 45 height 22
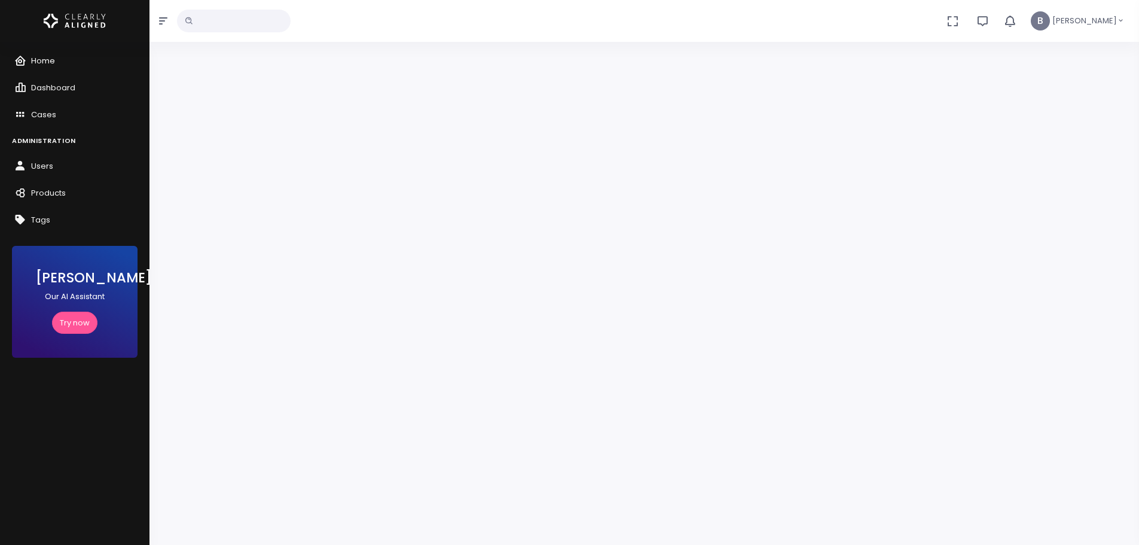
click at [35, 55] on span "Home" at bounding box center [43, 60] width 24 height 11
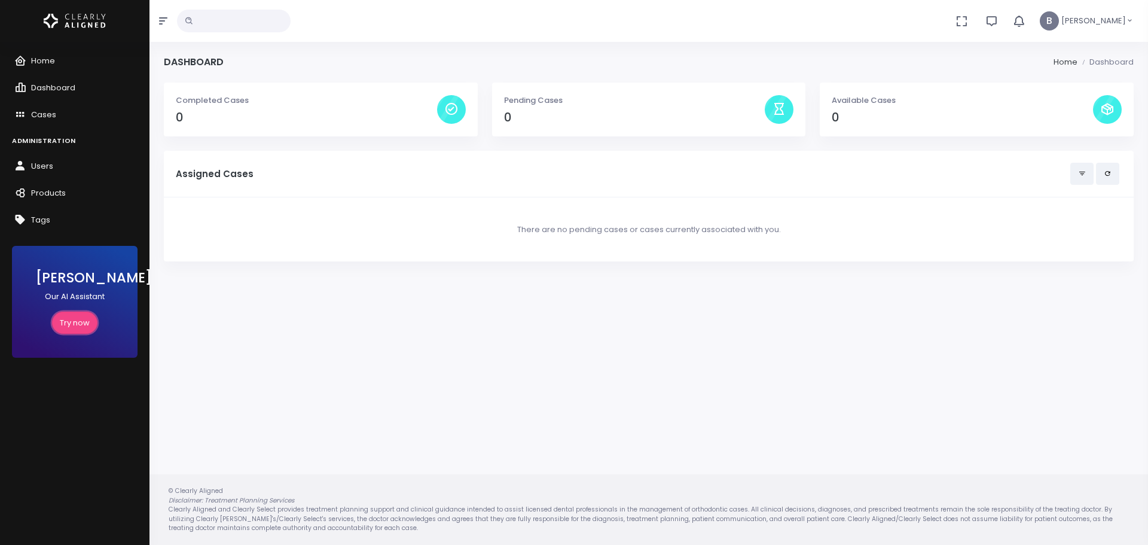
click at [72, 321] on link "Try now" at bounding box center [74, 323] width 45 height 22
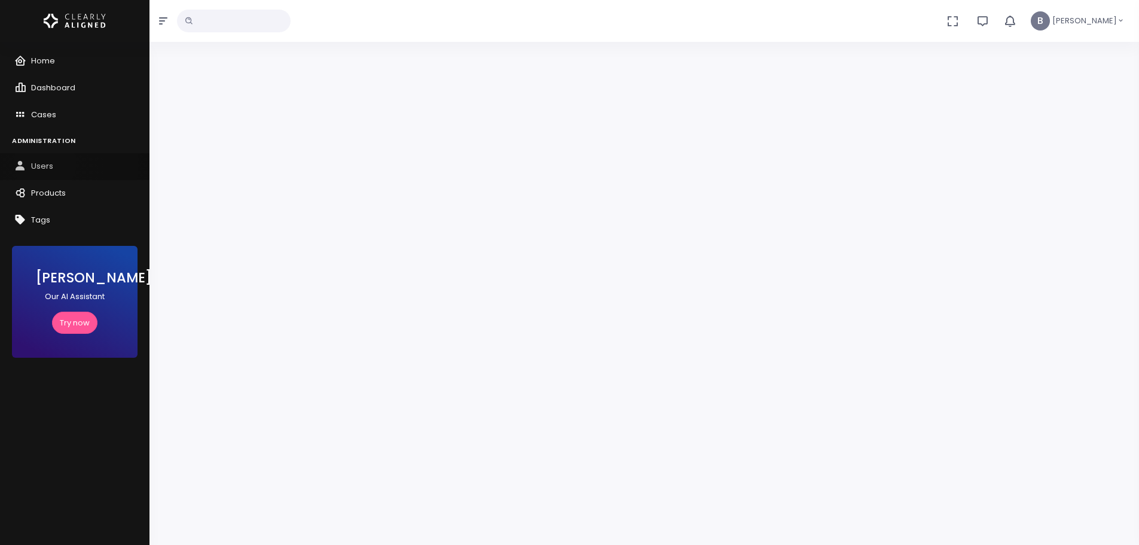
click at [45, 163] on span "Users" at bounding box center [42, 165] width 22 height 11
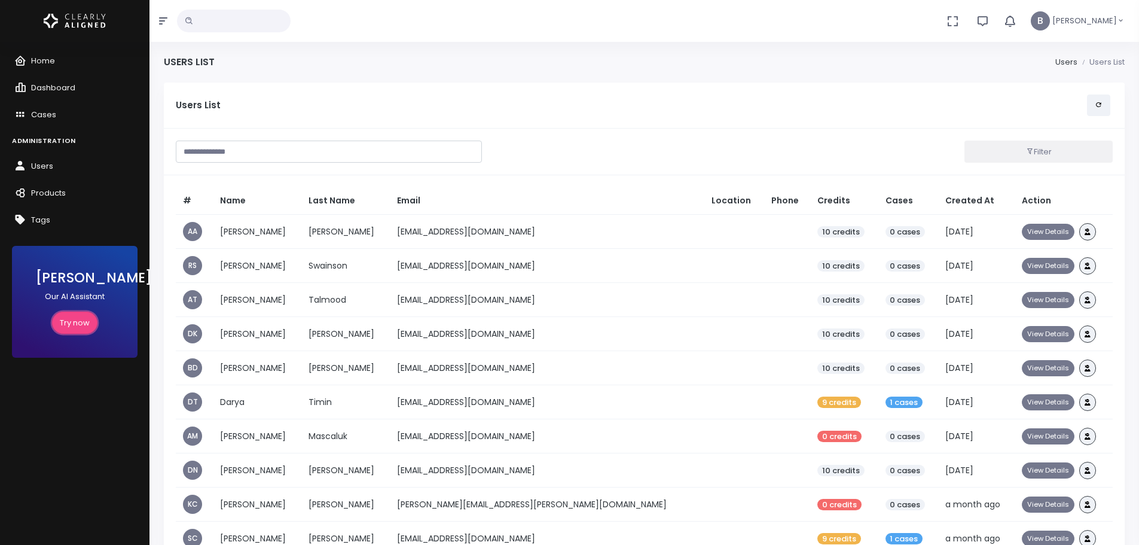
click at [71, 322] on link "Try now" at bounding box center [74, 323] width 45 height 22
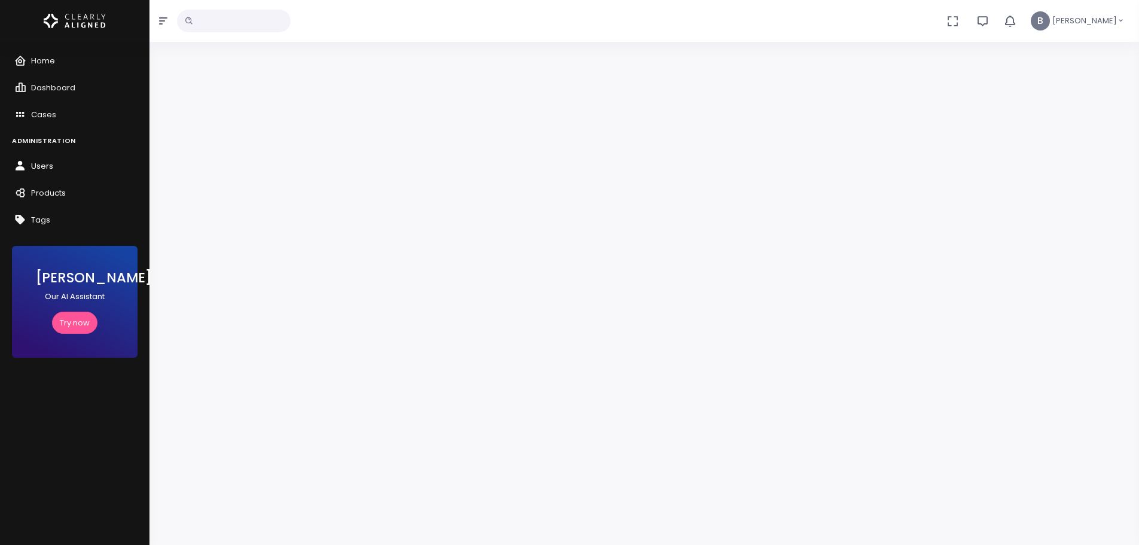
click at [26, 158] on link "Users" at bounding box center [75, 166] width 150 height 27
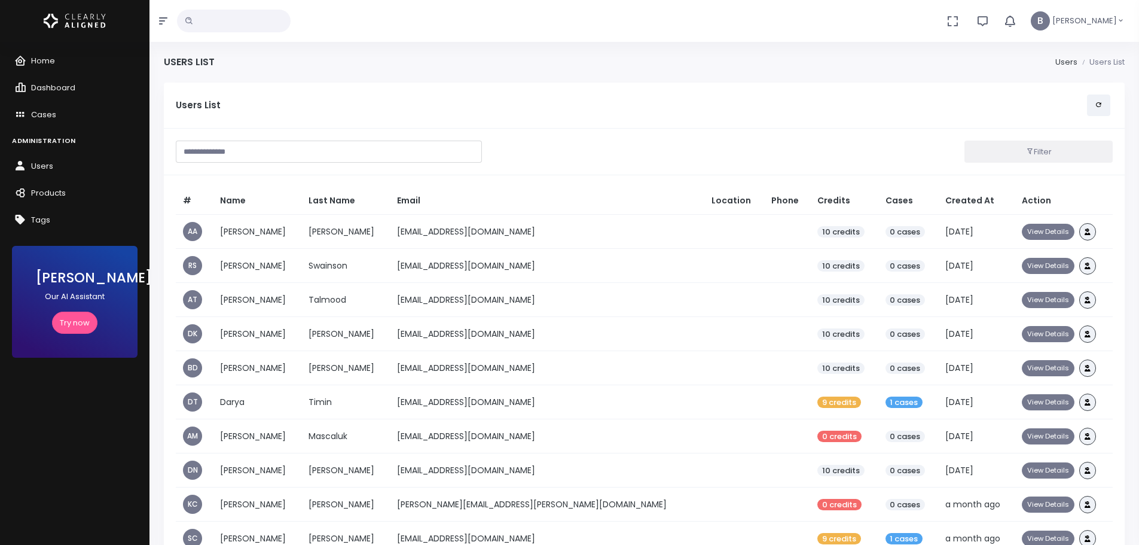
click at [234, 154] on input "text" at bounding box center [329, 152] width 306 height 22
click at [62, 327] on link "Try now" at bounding box center [74, 323] width 45 height 22
